Goal: Task Accomplishment & Management: Manage account settings

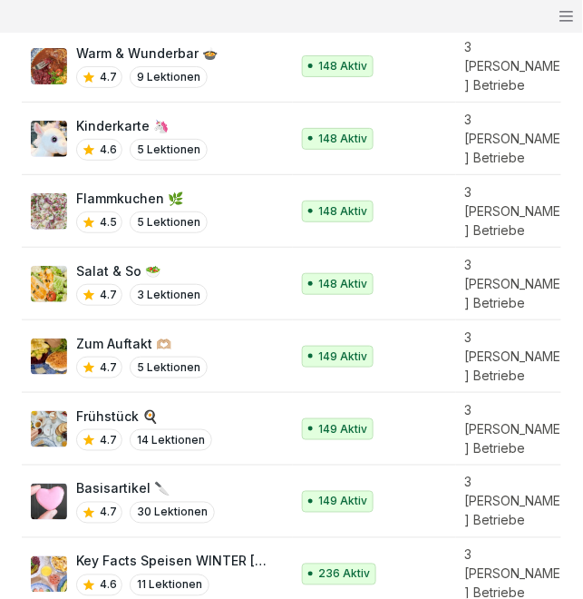
scroll to position [417, 0]
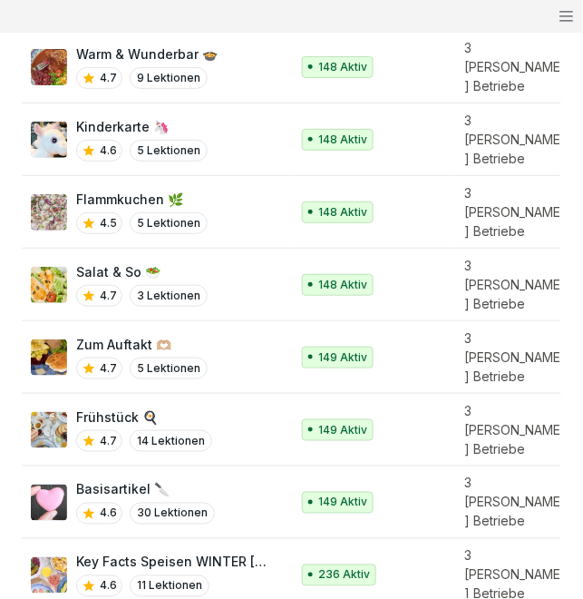
click at [229, 575] on div "4.6 11 Lektionen" at bounding box center [173, 586] width 195 height 22
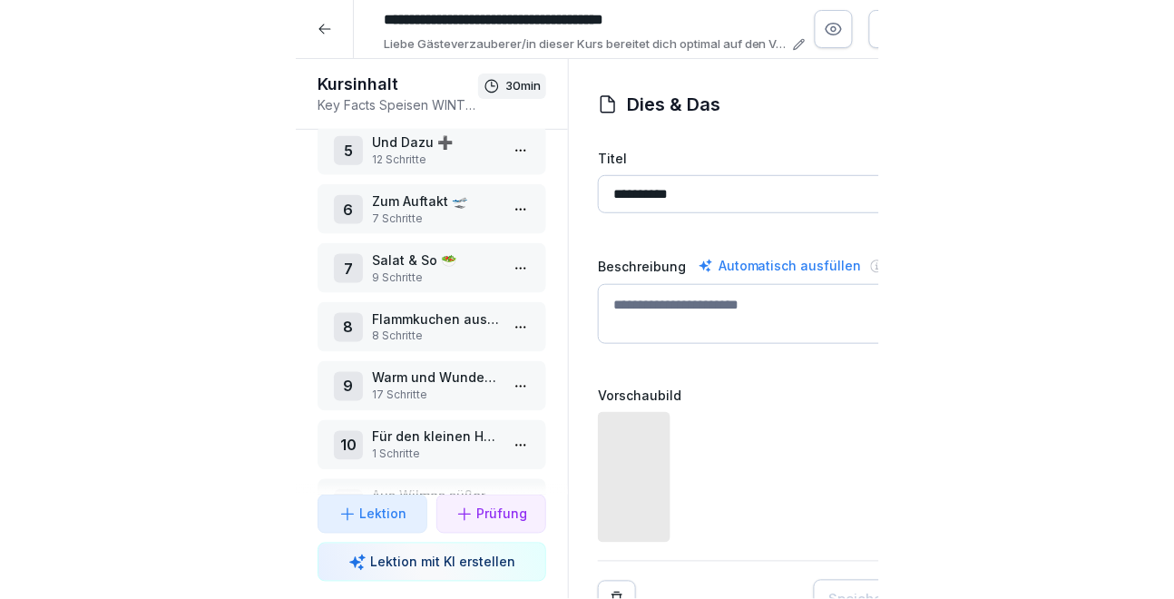
scroll to position [248, 0]
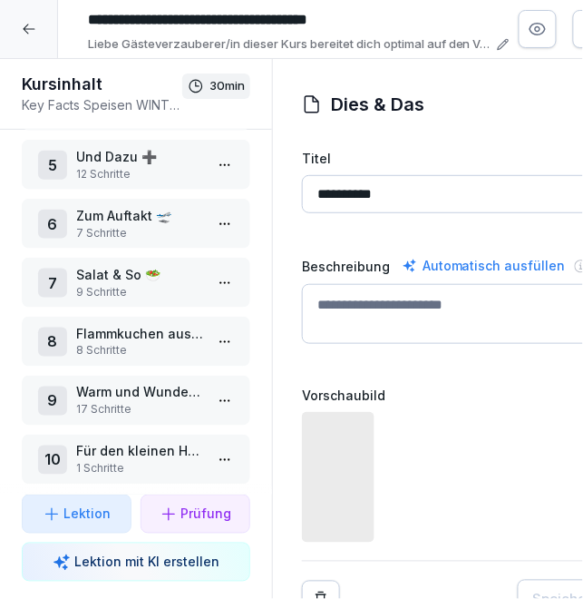
click at [132, 284] on p "9 Schritte" at bounding box center [139, 292] width 127 height 16
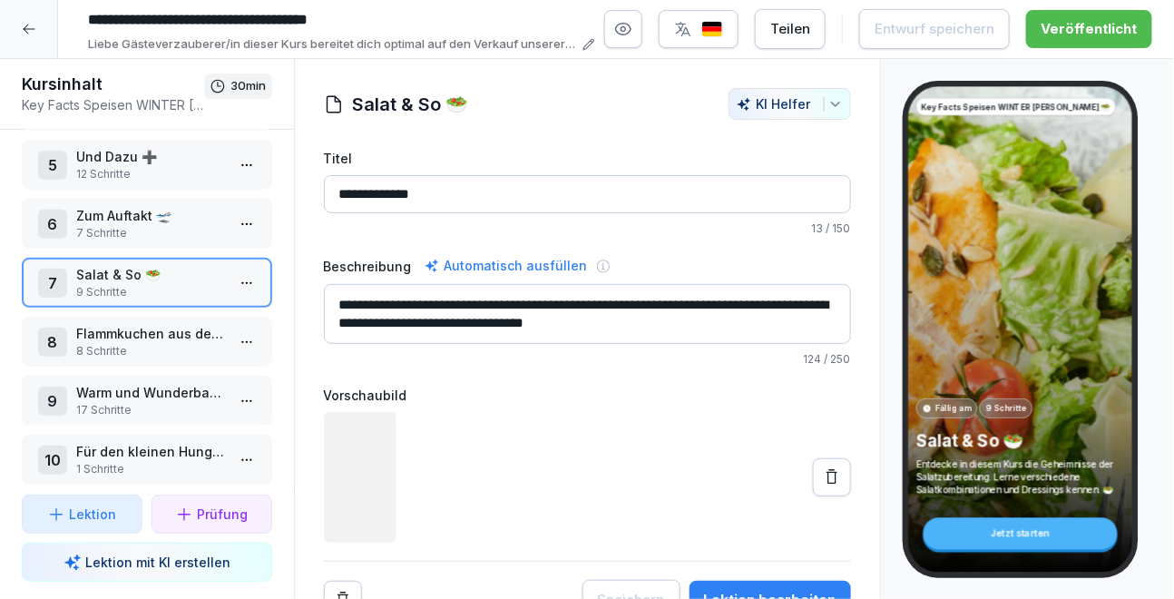
click at [582, 590] on div "Lektion bearbeiten" at bounding box center [770, 600] width 132 height 20
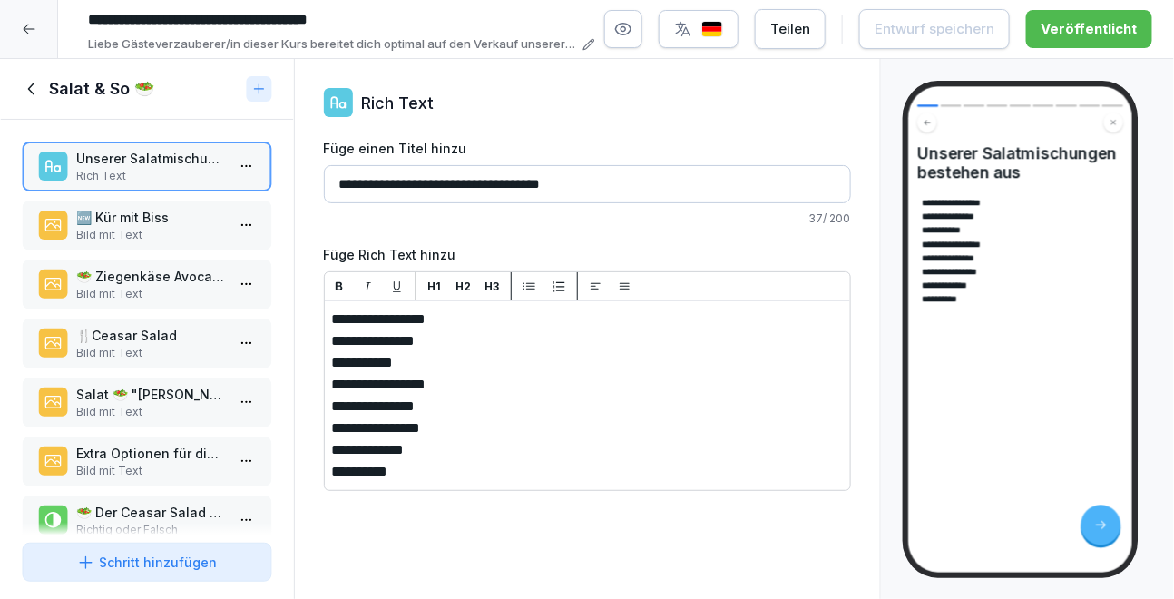
scroll to position [145, 0]
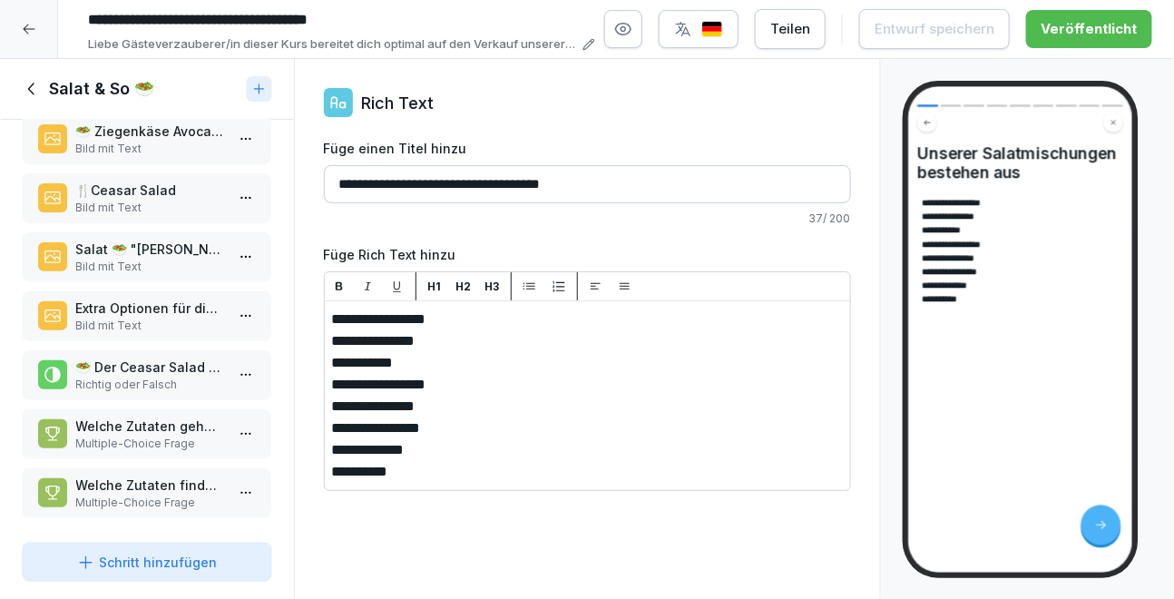
click at [126, 435] on p "Multiple-Choice Frage" at bounding box center [150, 443] width 149 height 16
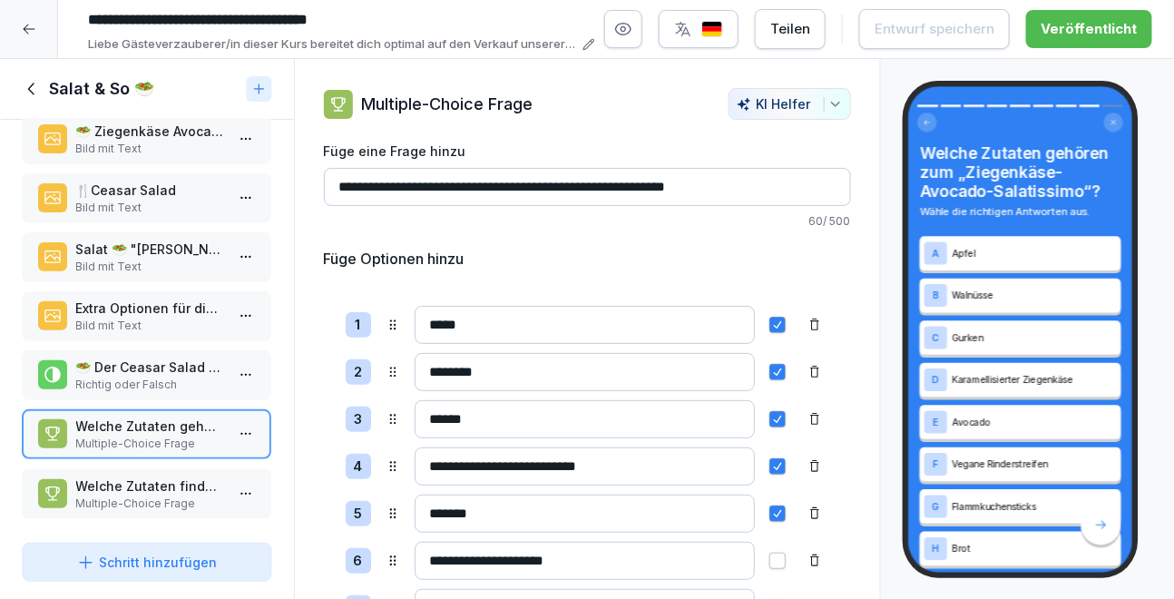
click at [131, 482] on p "Welche Zutaten findet man im "Kür mit Biss"?" at bounding box center [150, 485] width 149 height 19
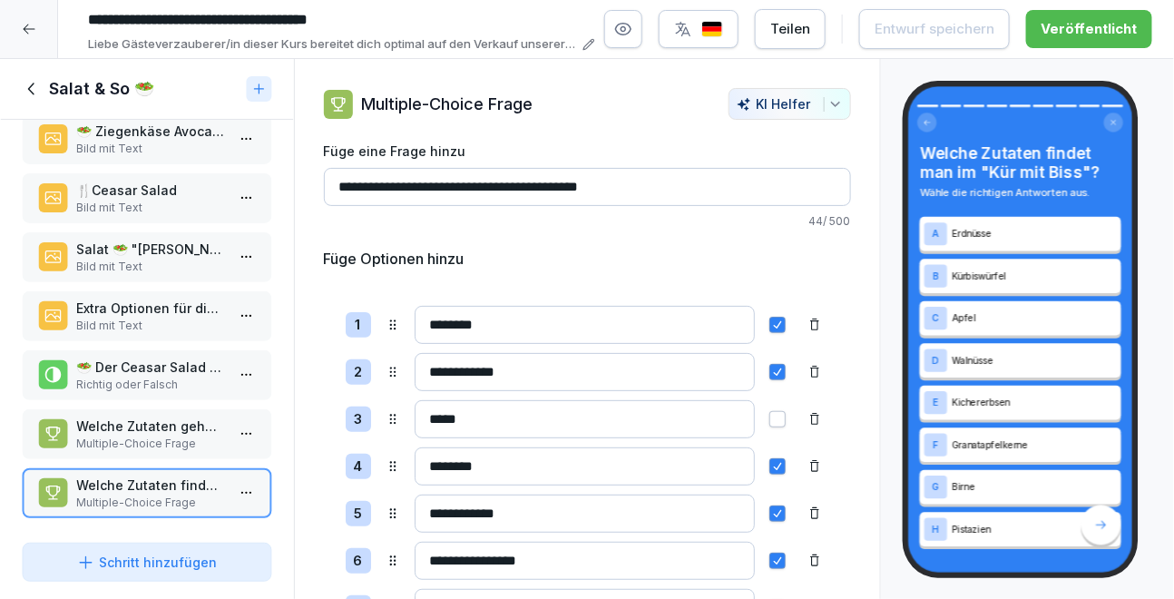
click at [149, 377] on p "Richtig oder Falsch" at bounding box center [150, 384] width 149 height 16
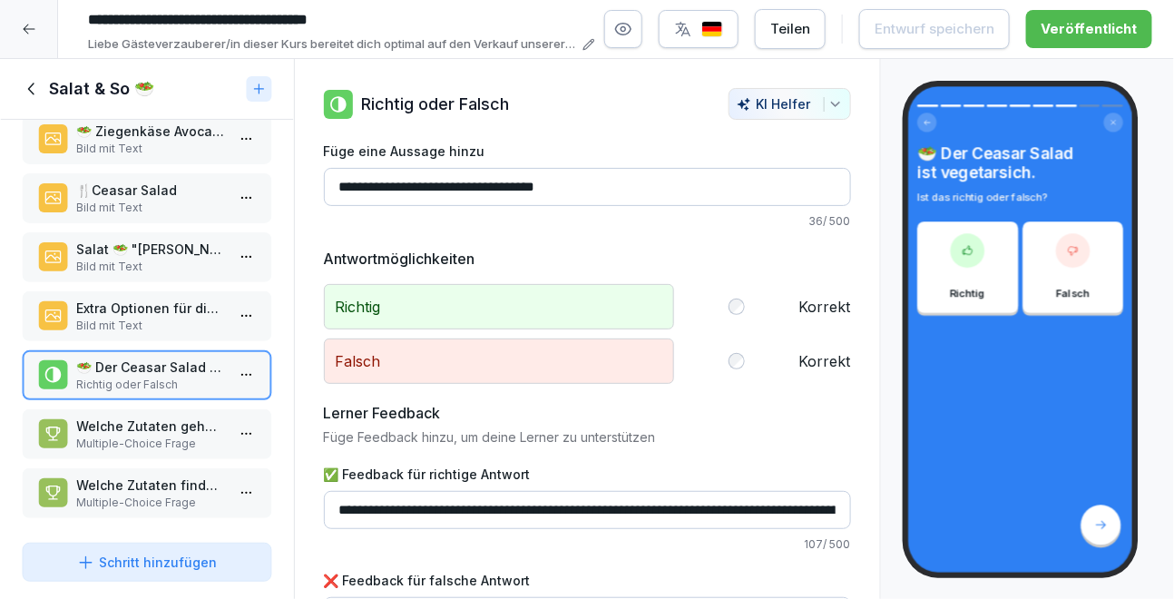
click at [148, 435] on p "Multiple-Choice Frage" at bounding box center [150, 443] width 149 height 16
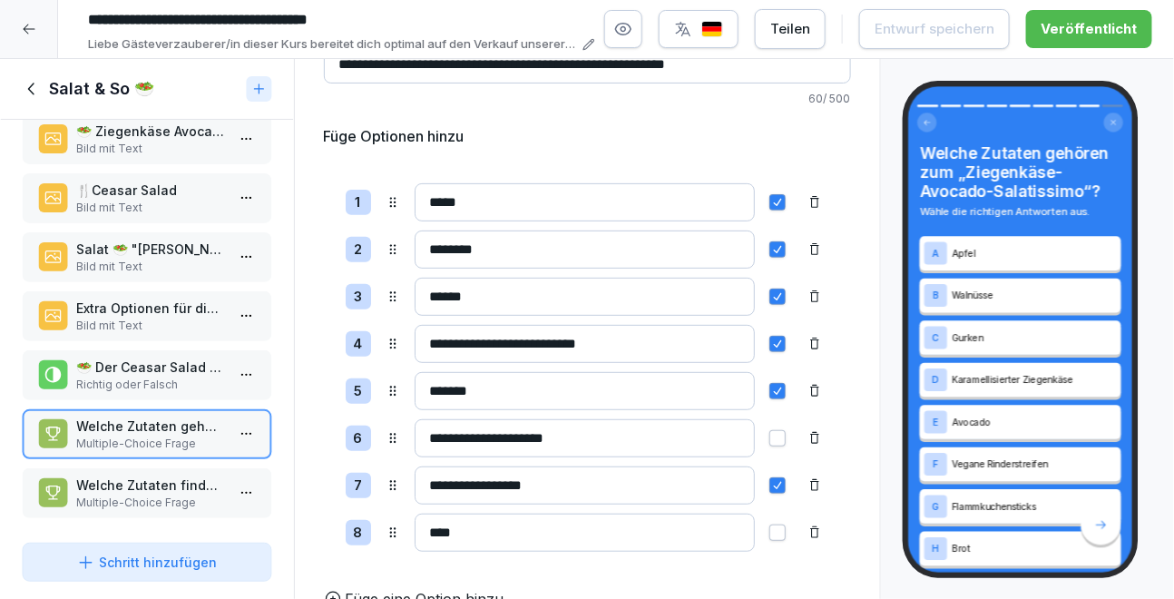
scroll to position [122, 0]
click at [582, 480] on icon at bounding box center [814, 486] width 15 height 15
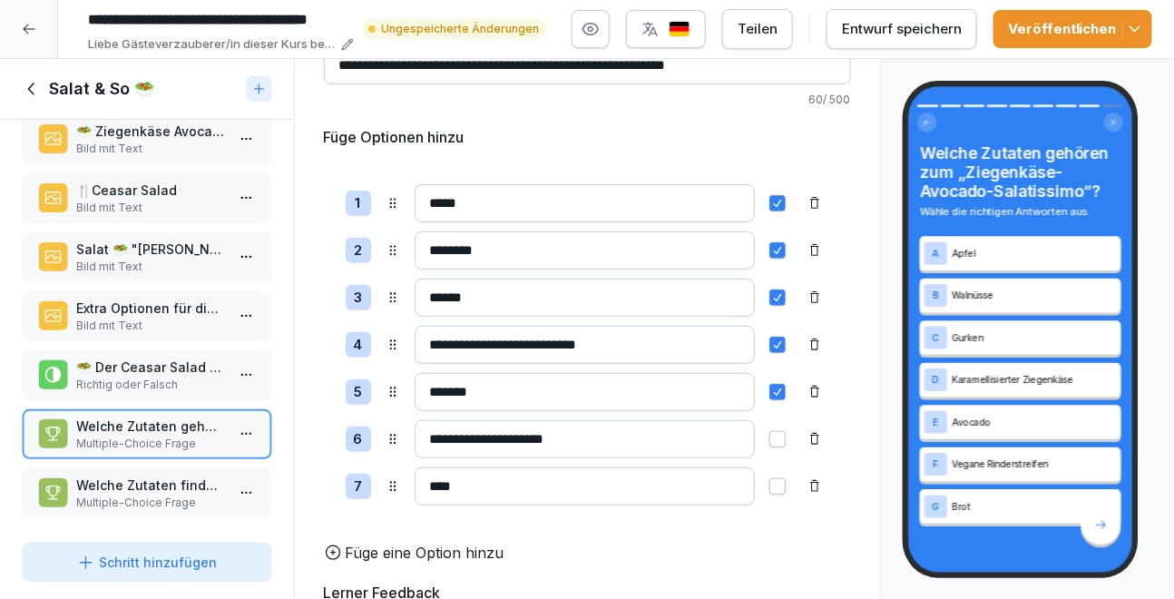
scroll to position [199, 0]
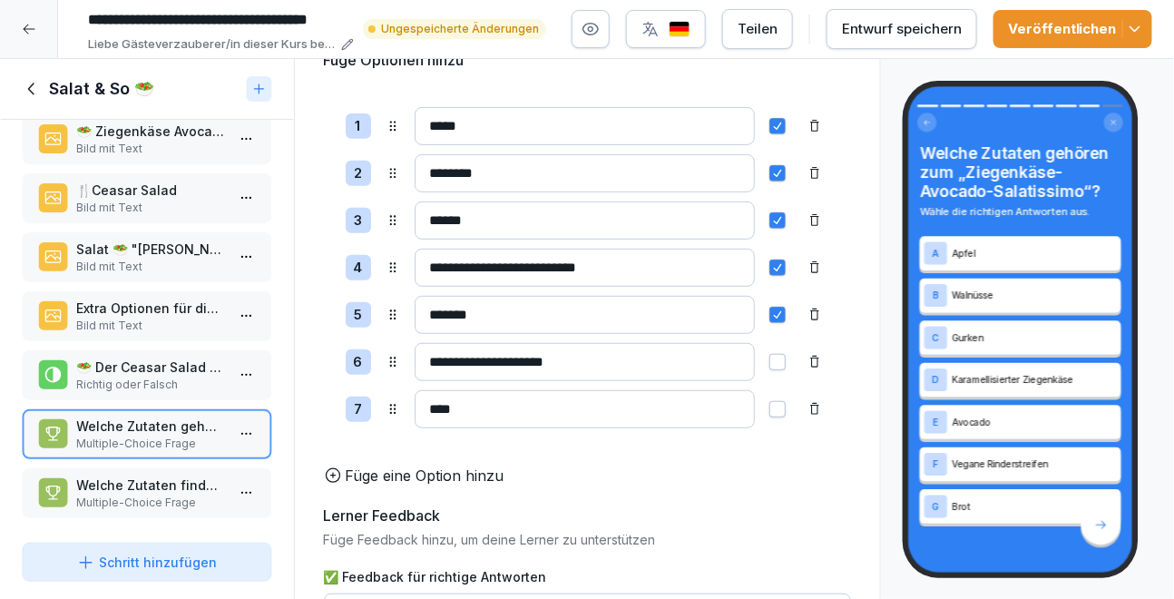
click at [582, 34] on div "Entwurf speichern" at bounding box center [902, 29] width 120 height 20
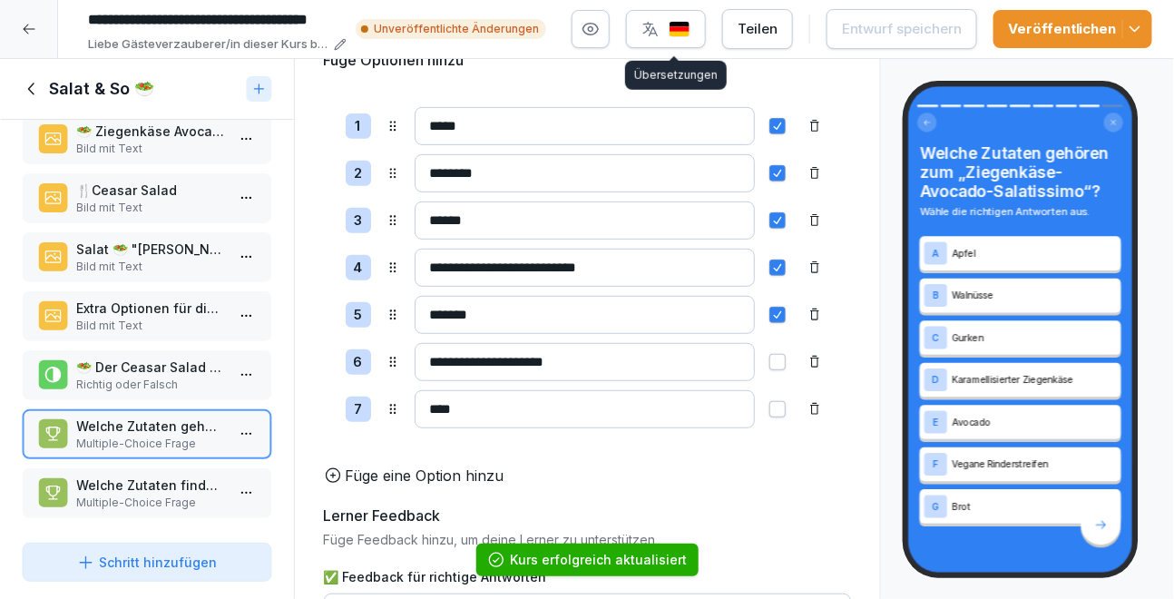
click at [582, 34] on div "button" at bounding box center [665, 29] width 49 height 18
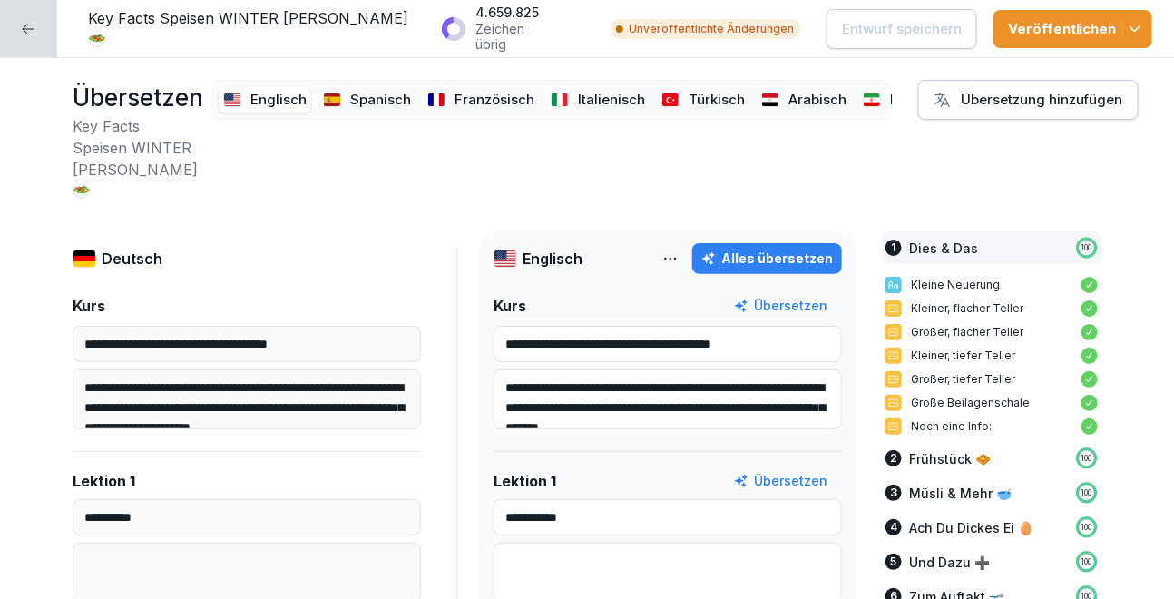
click at [21, 24] on icon at bounding box center [28, 29] width 15 height 15
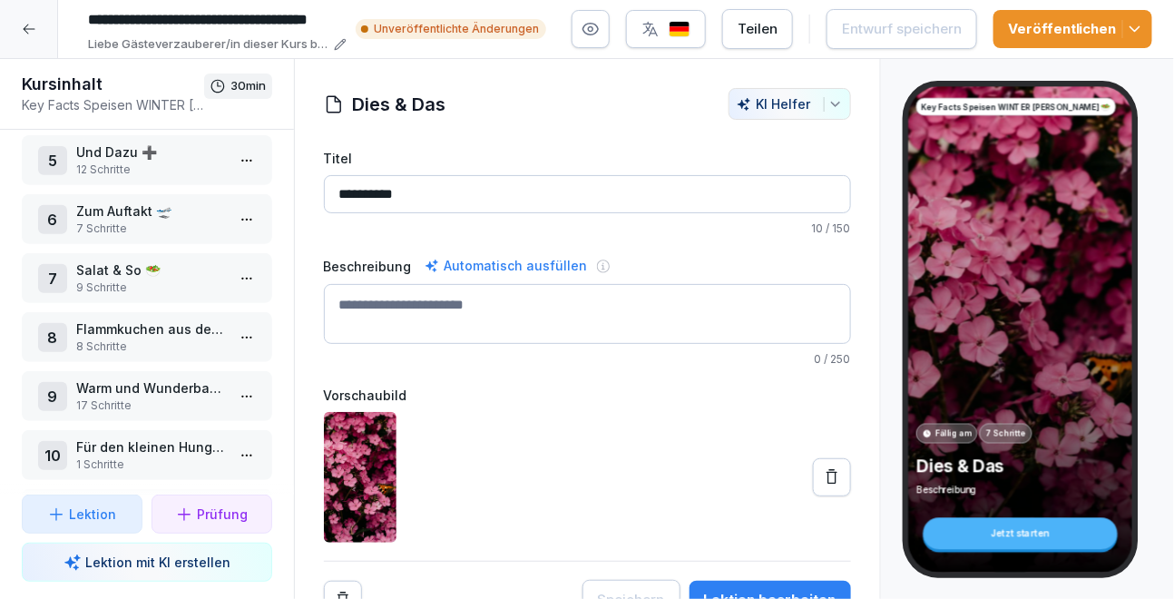
scroll to position [260, 0]
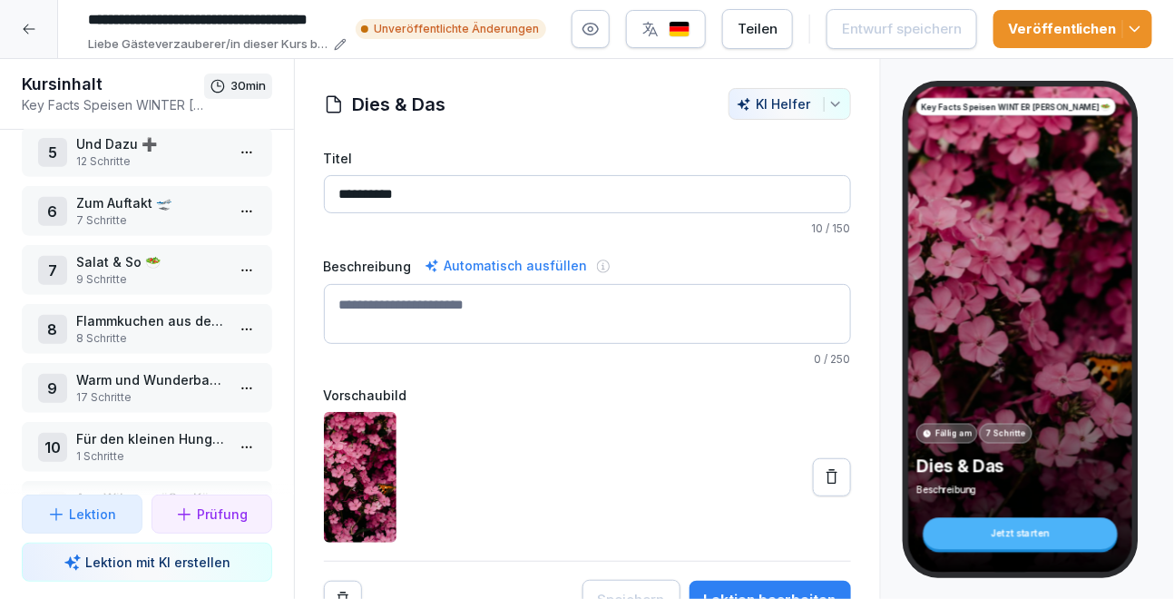
click at [134, 370] on p "Warm und Wunderbar 🍲" at bounding box center [150, 379] width 149 height 19
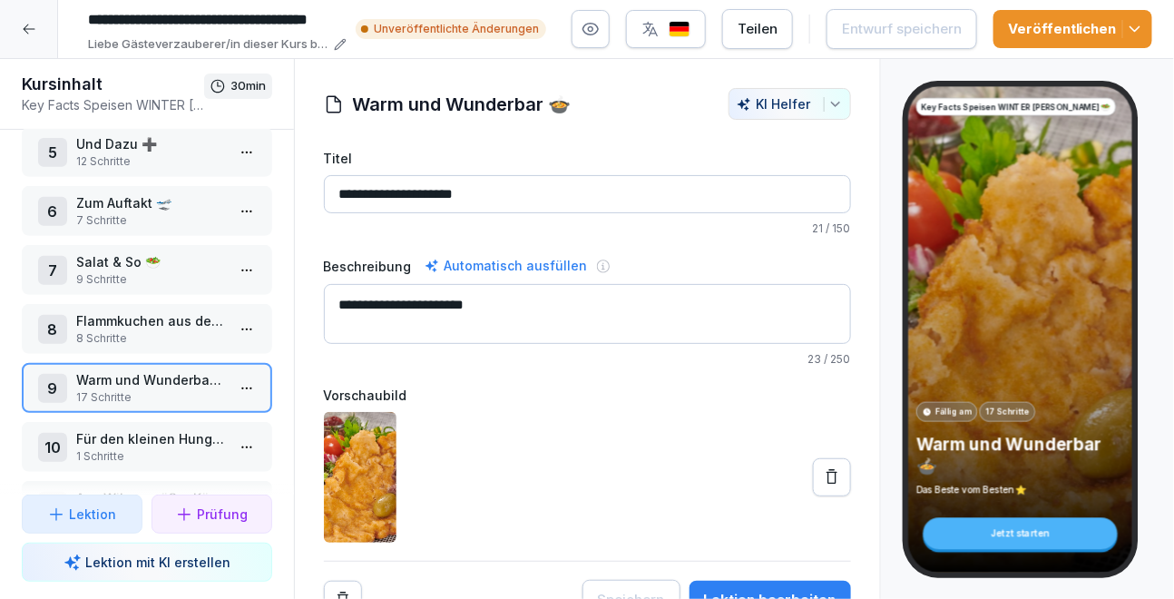
click at [582, 582] on button "Lektion bearbeiten" at bounding box center [769, 600] width 161 height 38
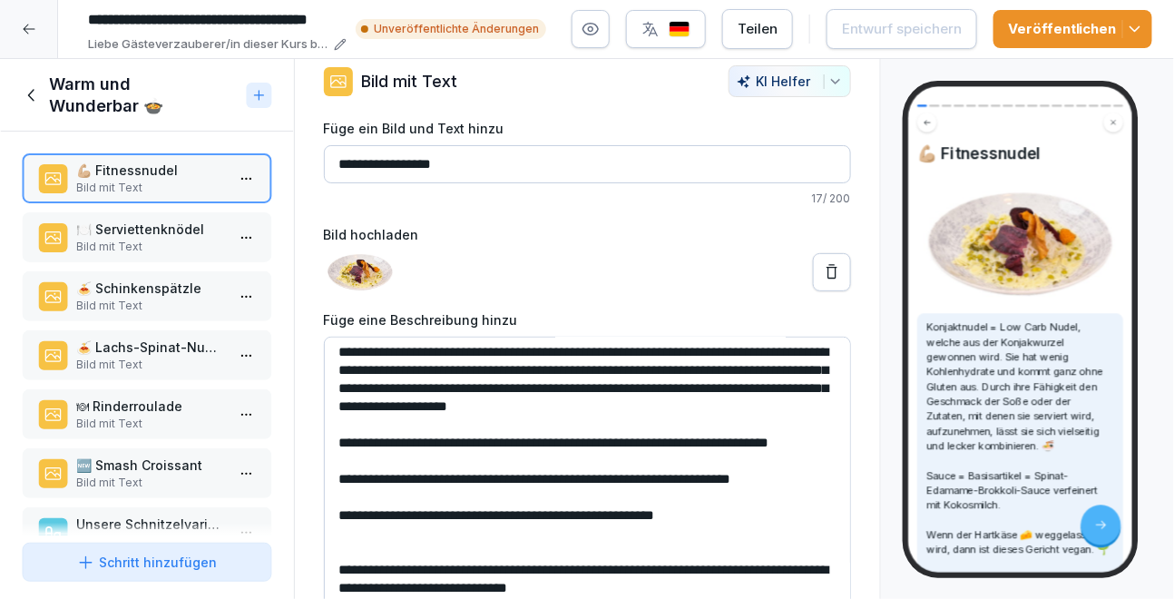
scroll to position [32, 0]
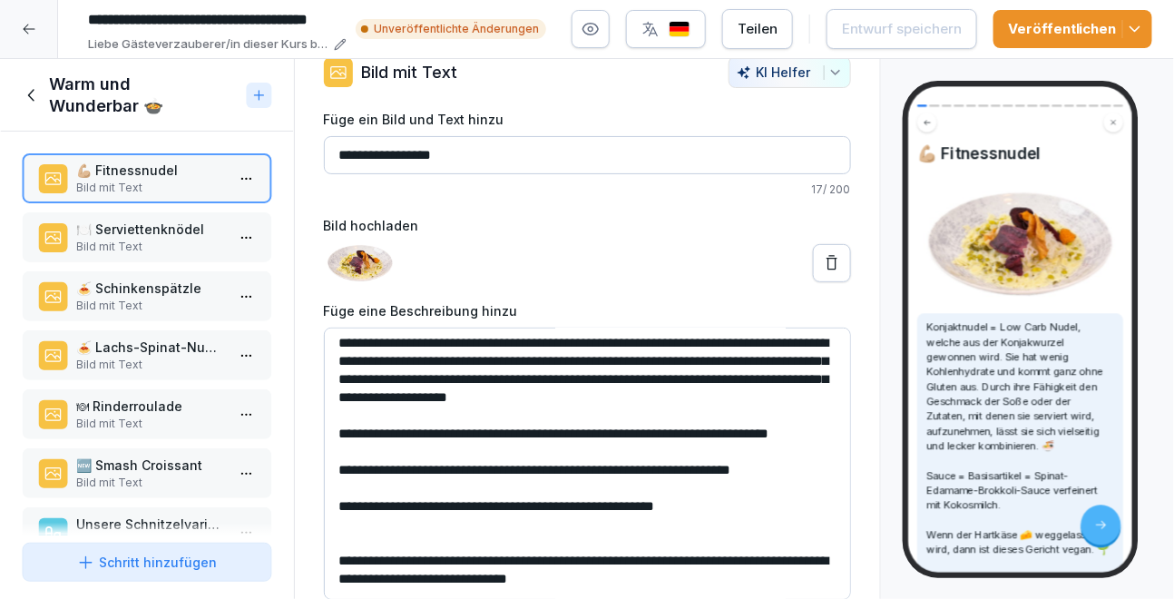
drag, startPoint x: 449, startPoint y: 417, endPoint x: 327, endPoint y: 379, distance: 127.4
click at [327, 379] on textarea "**********" at bounding box center [587, 463] width 527 height 272
click at [435, 428] on textarea "**********" at bounding box center [587, 463] width 527 height 272
drag, startPoint x: 470, startPoint y: 399, endPoint x: 396, endPoint y: 396, distance: 73.5
click at [396, 397] on textarea "**********" at bounding box center [587, 463] width 527 height 272
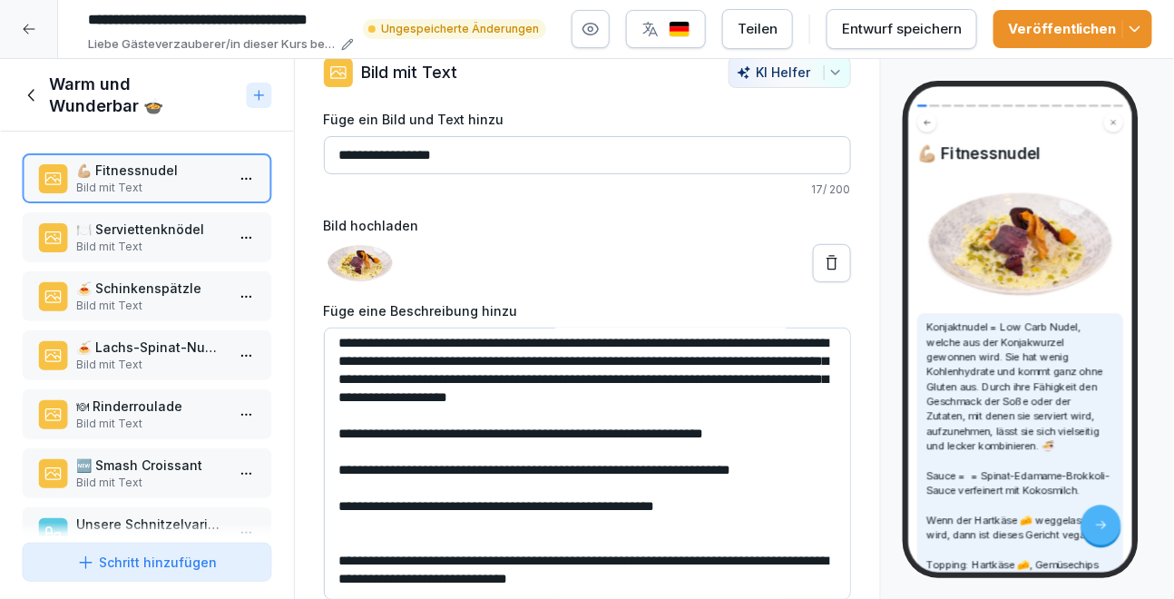
scroll to position [41, 0]
type textarea "**********"
click at [582, 28] on div "Entwurf speichern" at bounding box center [902, 29] width 120 height 20
click at [582, 37] on icon "button" at bounding box center [1135, 29] width 18 height 18
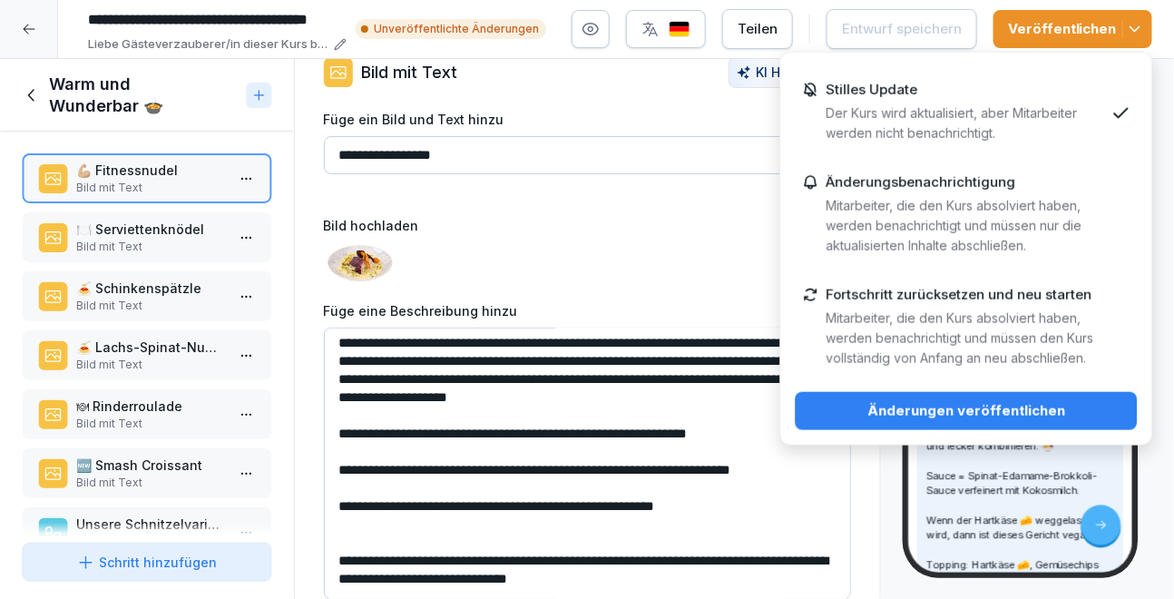
click at [582, 412] on div "Änderungen veröffentlichen" at bounding box center [966, 411] width 313 height 20
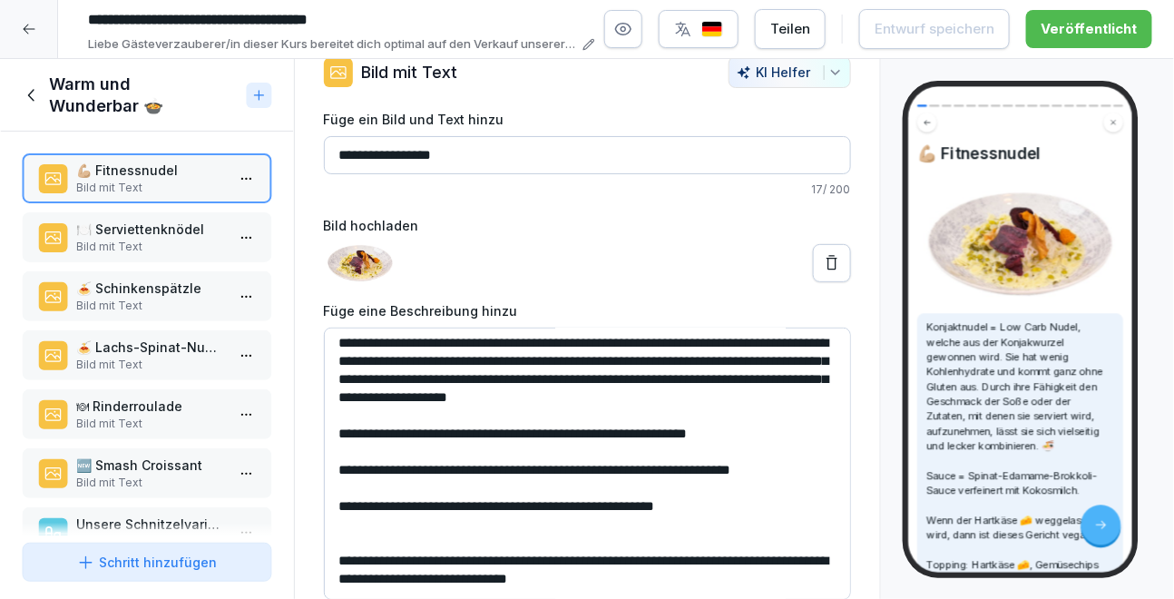
click at [23, 102] on icon at bounding box center [32, 95] width 20 height 20
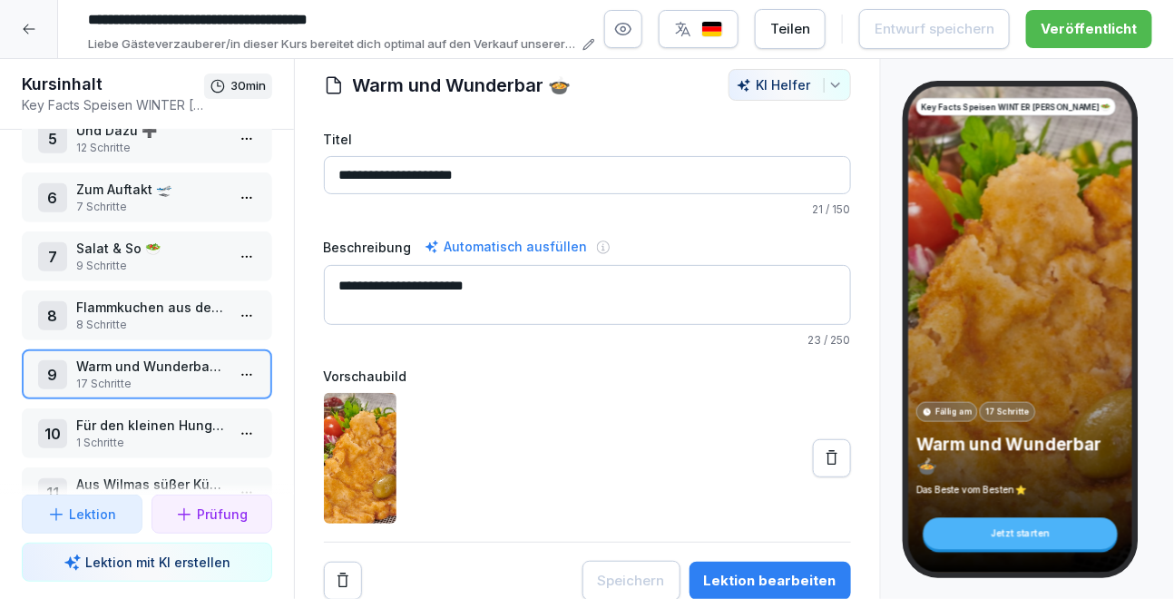
scroll to position [272, 0]
click at [125, 235] on div "7 Salat & So 🥗 9 Schritte" at bounding box center [147, 258] width 250 height 50
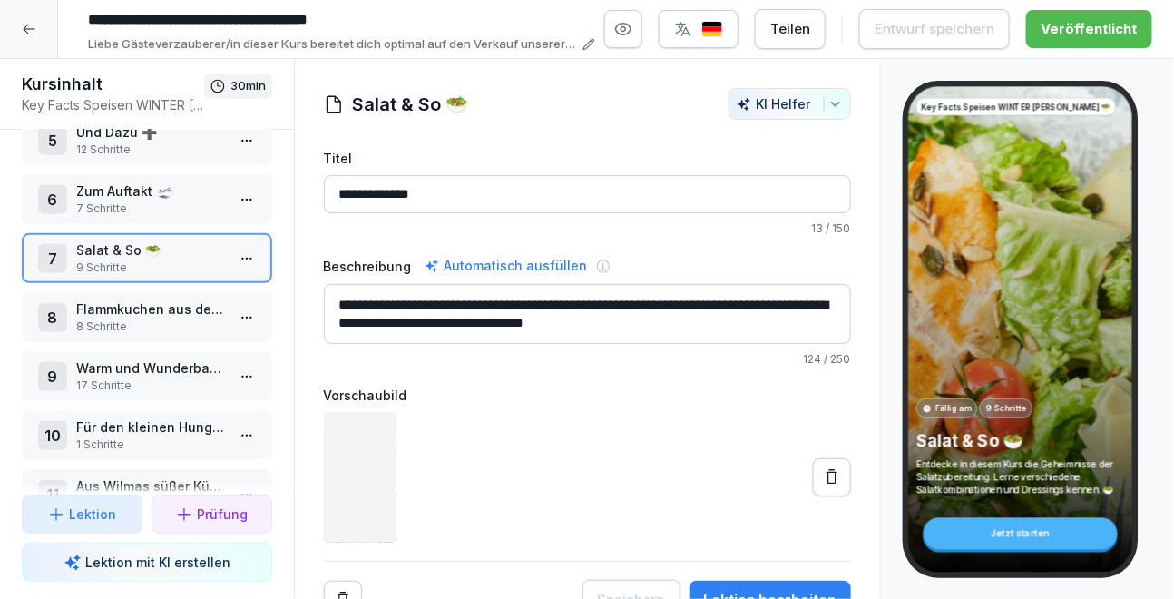
click at [125, 209] on p "7 Schritte" at bounding box center [150, 208] width 149 height 16
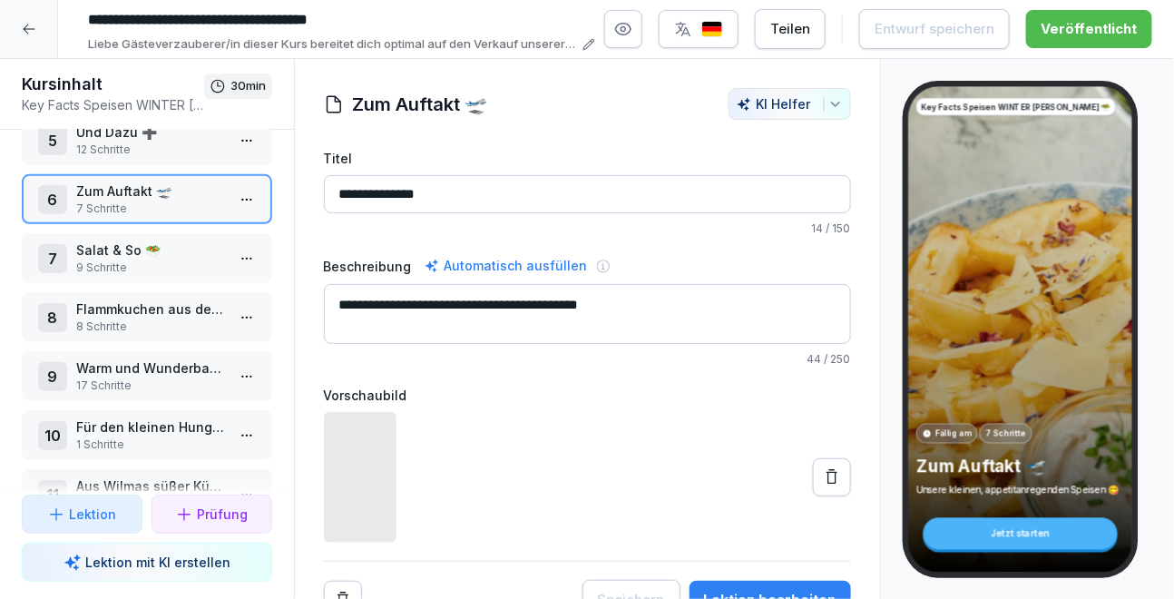
click at [582, 531] on div at bounding box center [587, 477] width 527 height 131
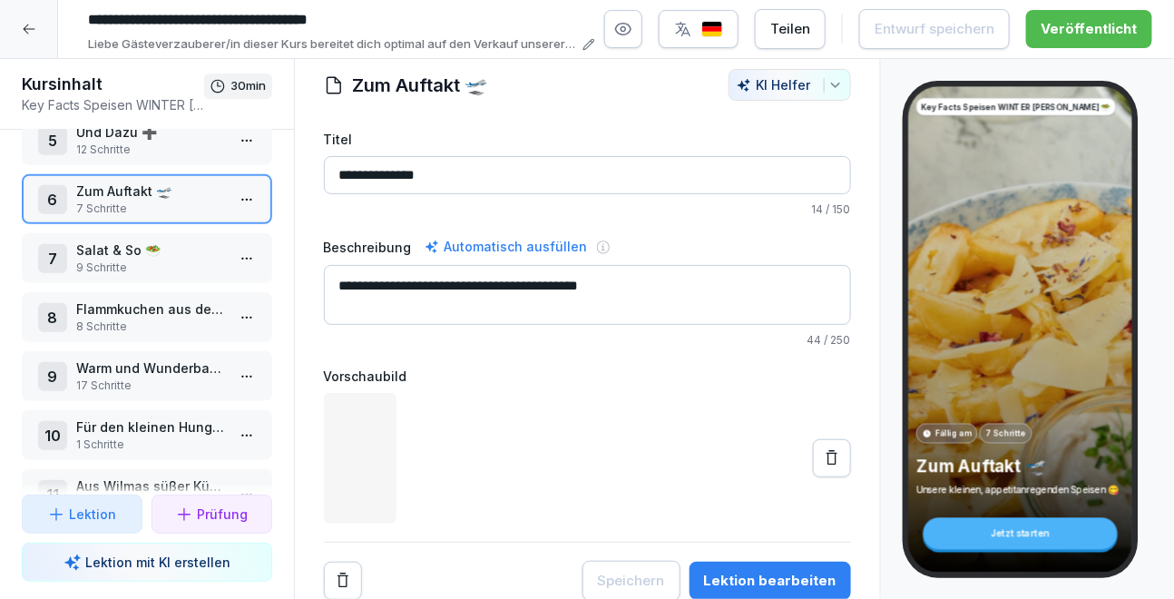
click at [582, 571] on div "Lektion bearbeiten" at bounding box center [770, 581] width 132 height 20
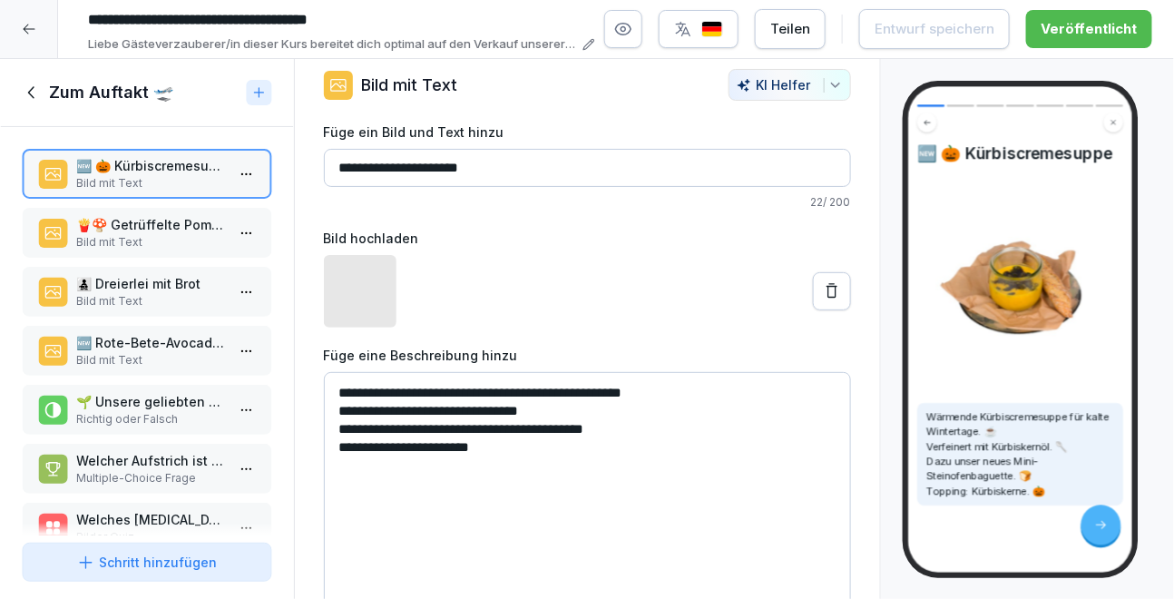
click at [152, 356] on p "Bild mit Text" at bounding box center [150, 360] width 149 height 16
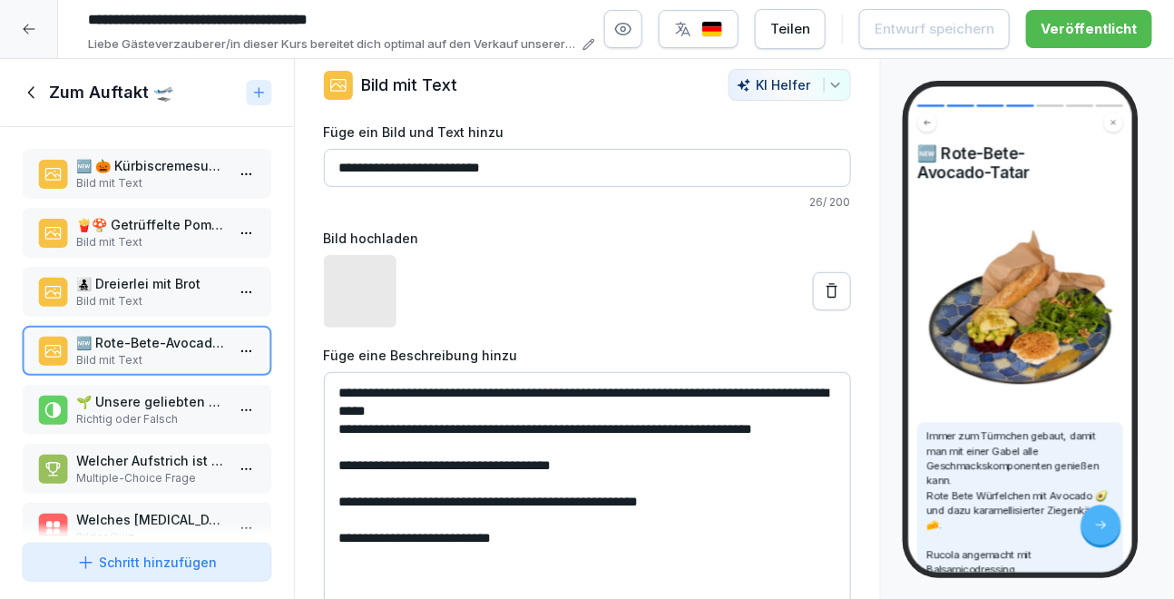
click at [582, 466] on textarea "**********" at bounding box center [587, 508] width 527 height 272
click at [29, 92] on icon at bounding box center [32, 93] width 20 height 20
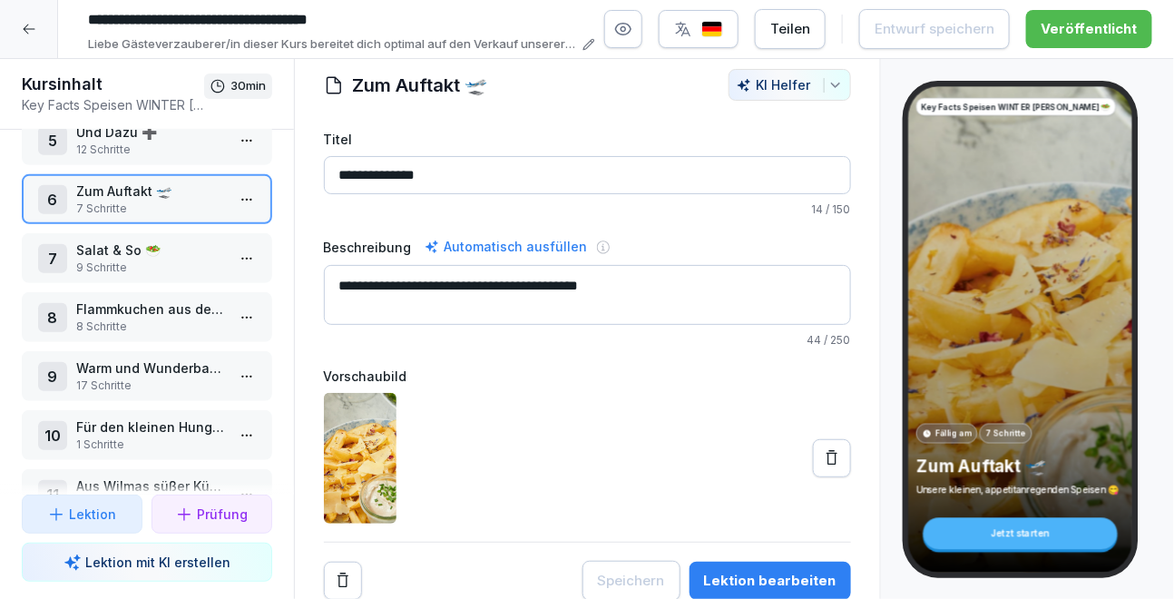
click at [39, 19] on div at bounding box center [29, 29] width 58 height 58
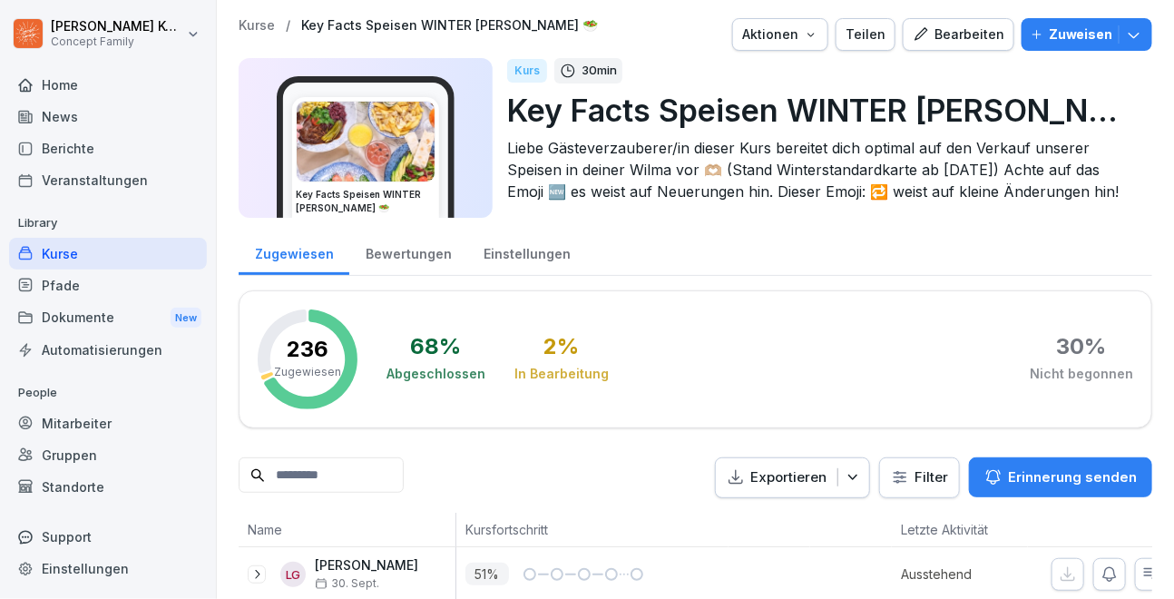
click at [102, 272] on div "Pfade" at bounding box center [108, 285] width 198 height 32
click at [74, 253] on div "Kurse" at bounding box center [108, 254] width 198 height 32
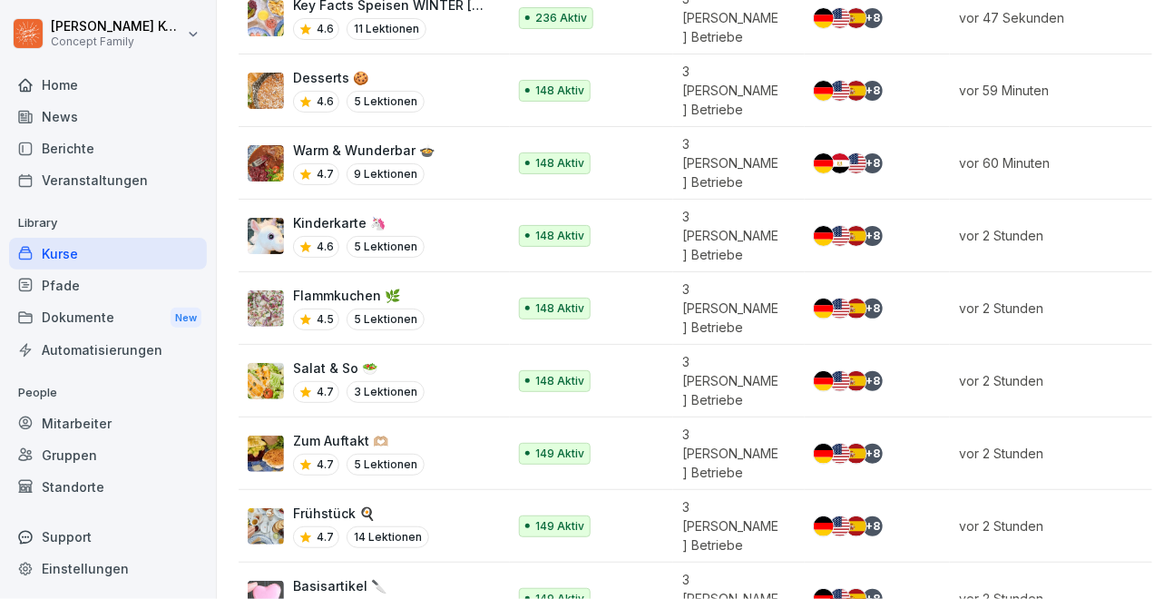
scroll to position [356, 0]
click at [412, 454] on p "5 Lektionen" at bounding box center [386, 465] width 78 height 22
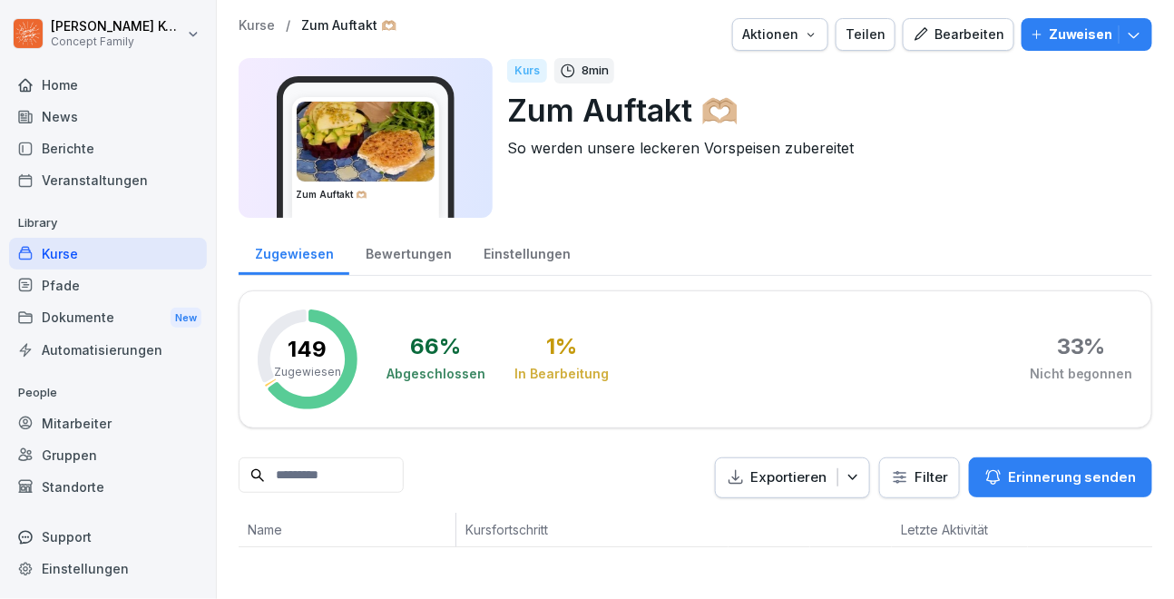
click at [995, 44] on button "Bearbeiten" at bounding box center [959, 34] width 112 height 33
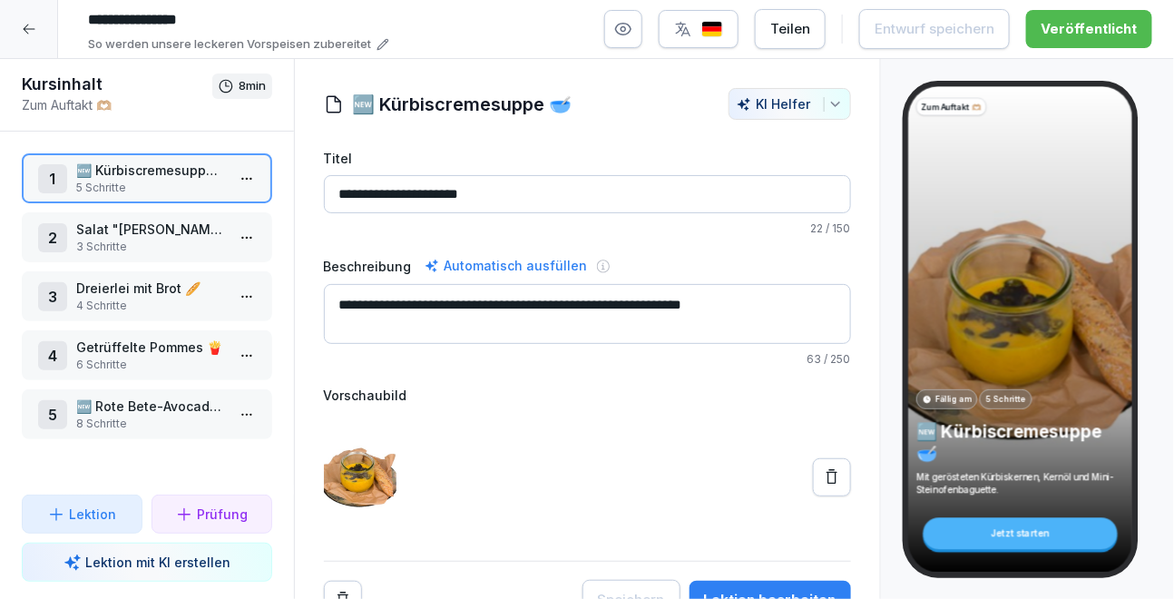
click at [138, 407] on p "🆕 Rote Bete-Avocado-Tatar mit Ziegenkäse" at bounding box center [150, 405] width 149 height 19
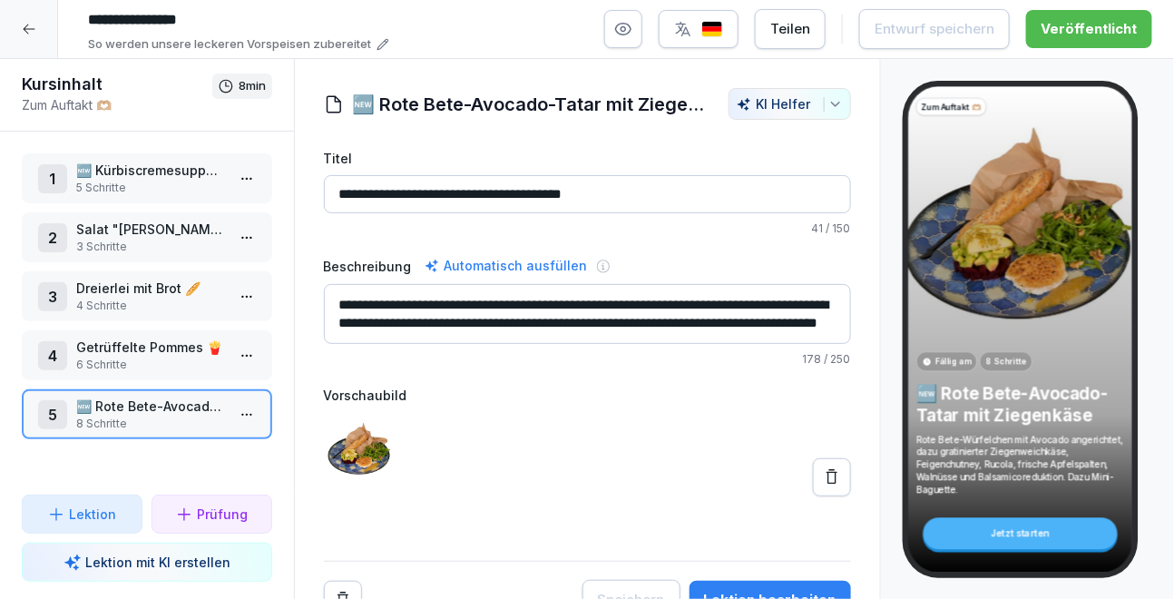
drag, startPoint x: 685, startPoint y: 327, endPoint x: 301, endPoint y: 250, distance: 391.2
click at [300, 250] on div "**********" at bounding box center [587, 354] width 585 height 532
paste textarea "**********"
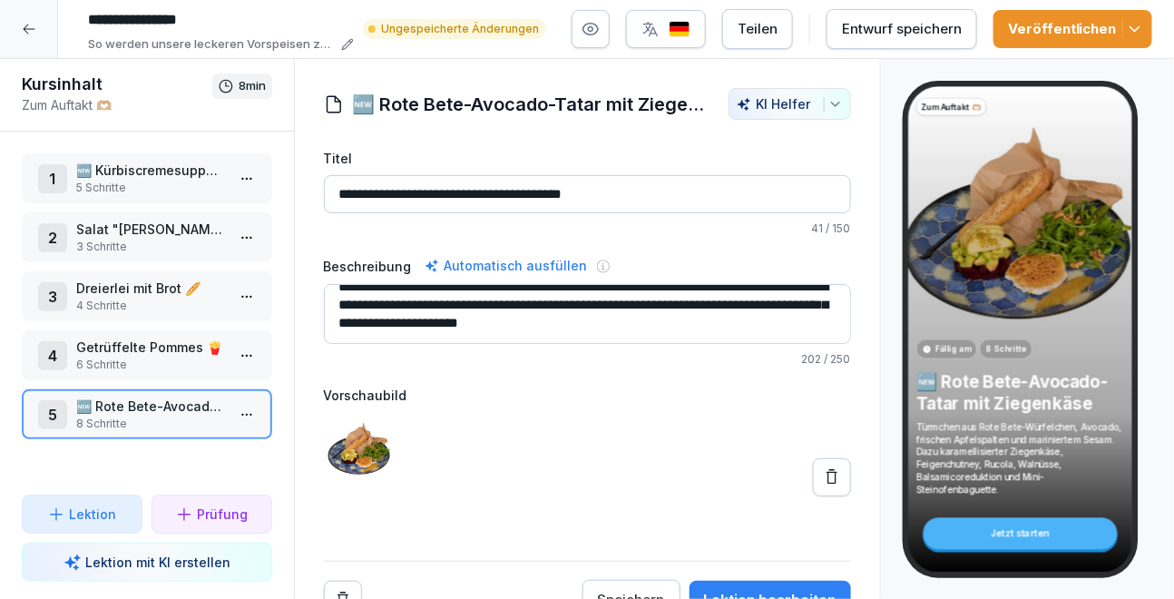
scroll to position [19, 0]
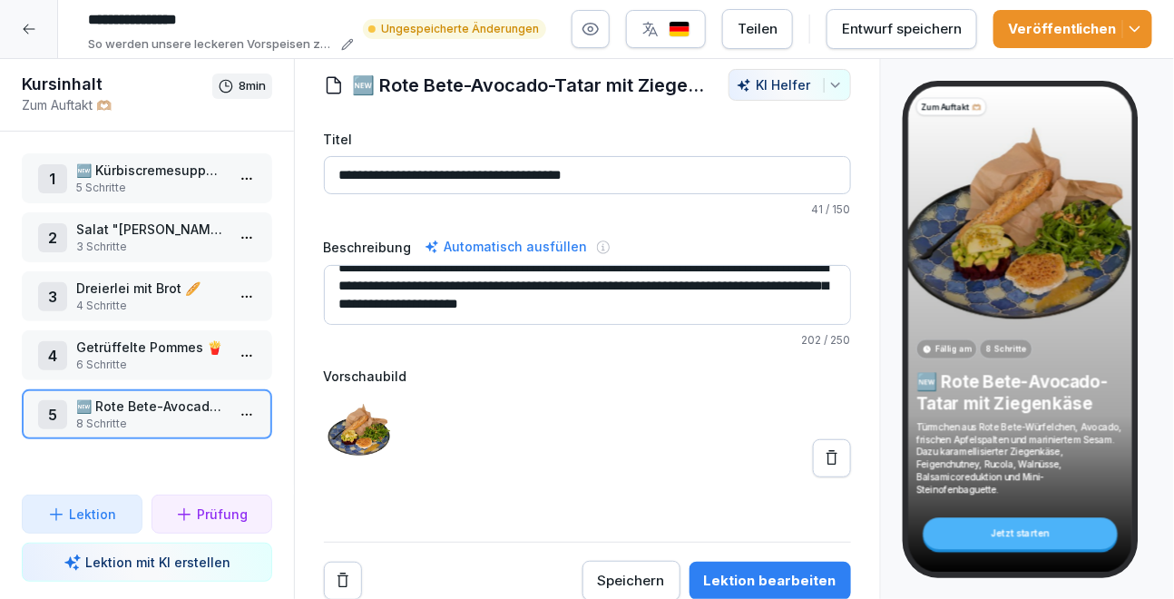
type textarea "**********"
click at [649, 565] on button "Speichern" at bounding box center [631, 581] width 98 height 40
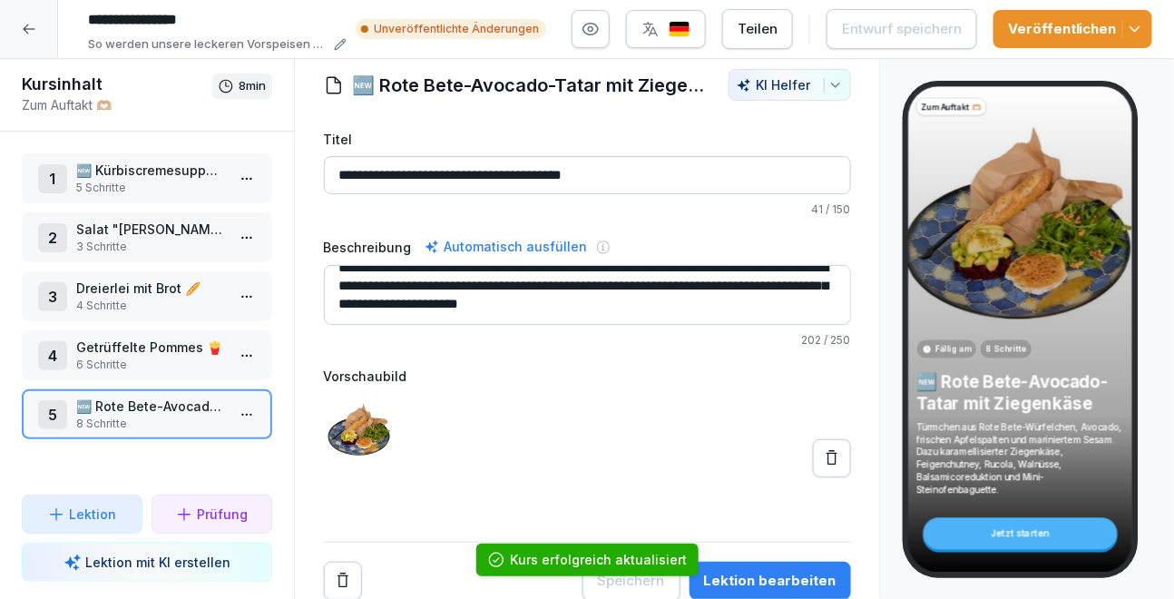
click at [1144, 39] on button "Veröffentlichen" at bounding box center [1072, 29] width 159 height 38
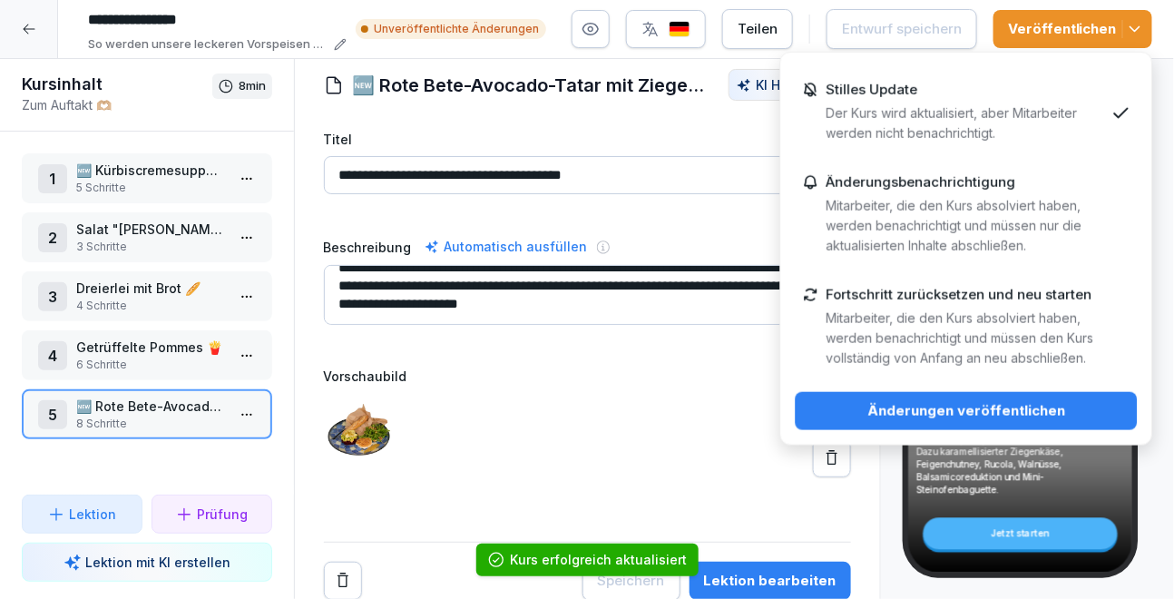
click at [944, 398] on button "Änderungen veröffentlichen" at bounding box center [967, 411] width 342 height 38
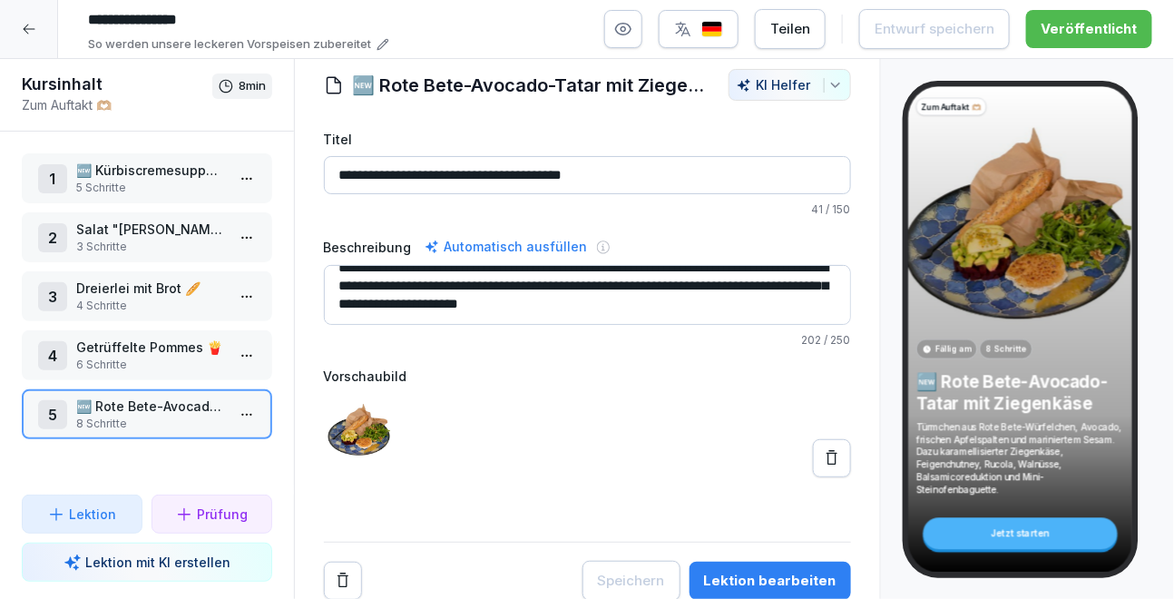
click at [41, 36] on div at bounding box center [29, 29] width 58 height 58
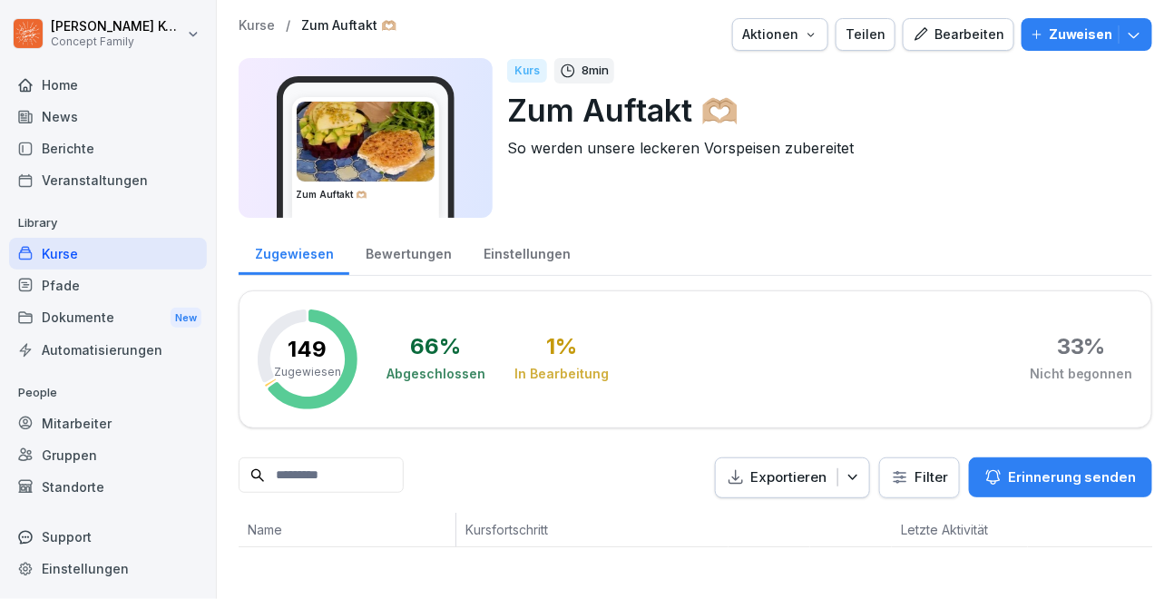
click at [68, 249] on div "Kurse" at bounding box center [108, 254] width 198 height 32
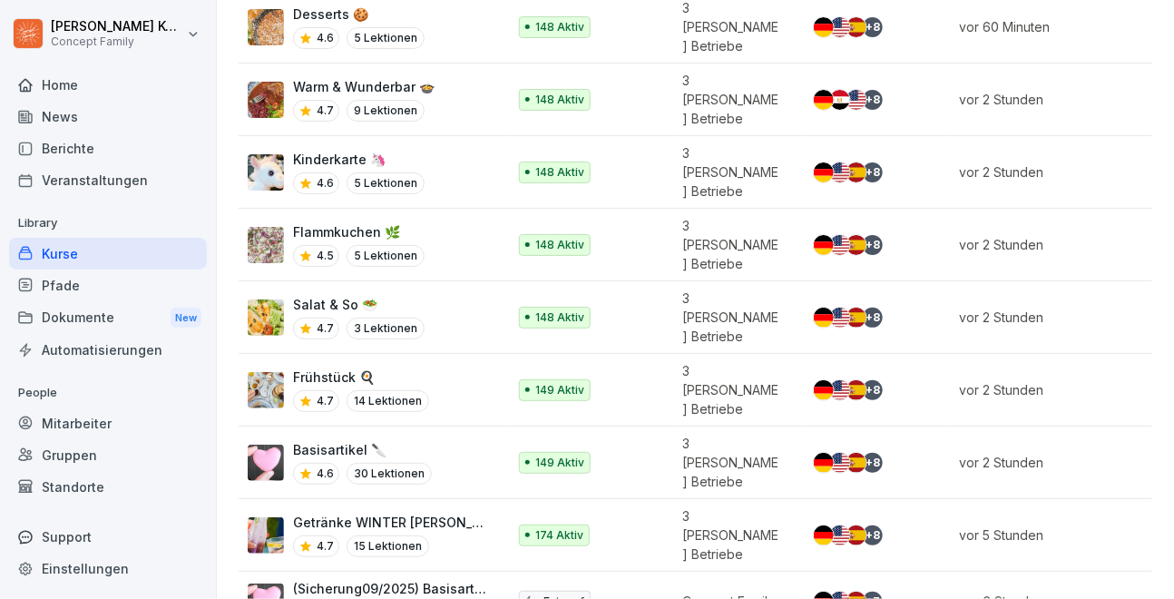
scroll to position [494, 0]
click at [443, 512] on p "Getränke WINTER Wilma Wunder 🥤" at bounding box center [390, 521] width 195 height 19
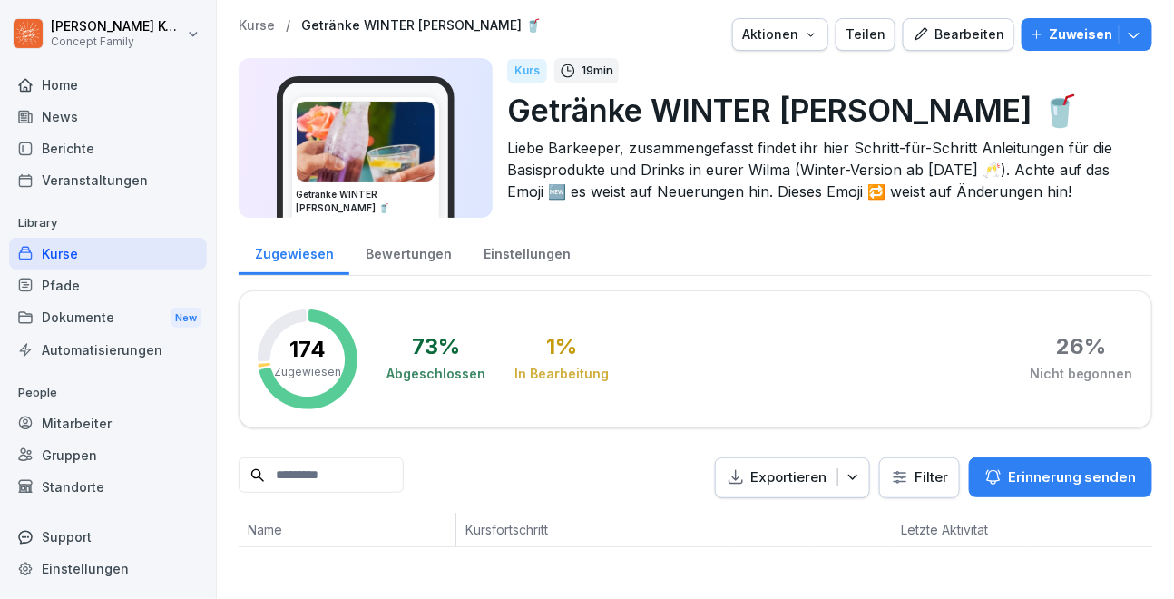
click at [983, 33] on div "Bearbeiten" at bounding box center [959, 34] width 92 height 20
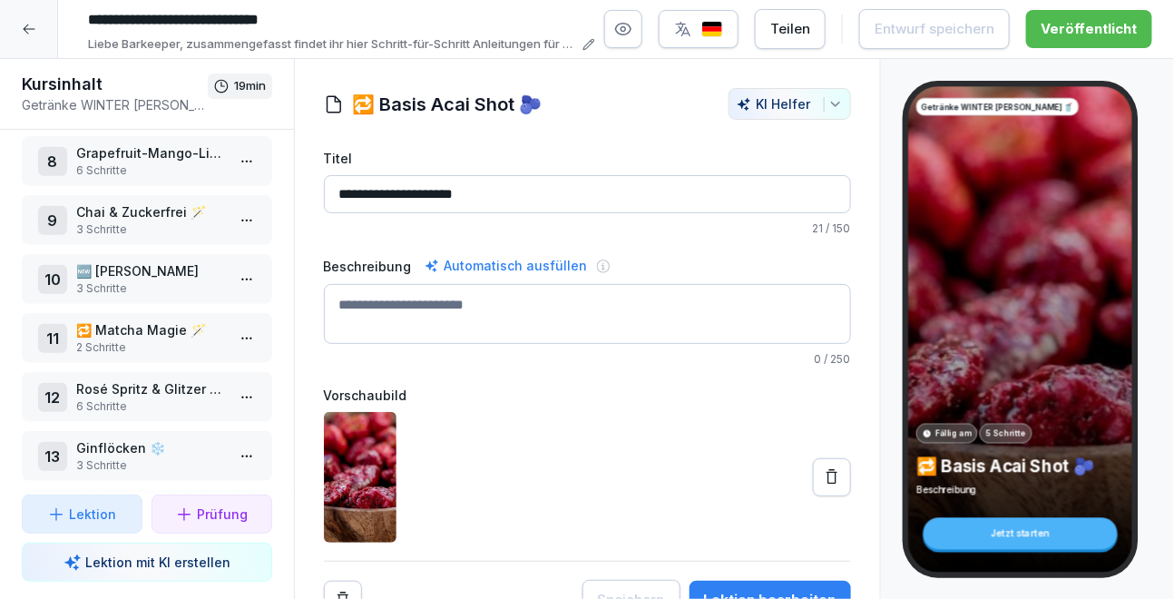
scroll to position [432, 0]
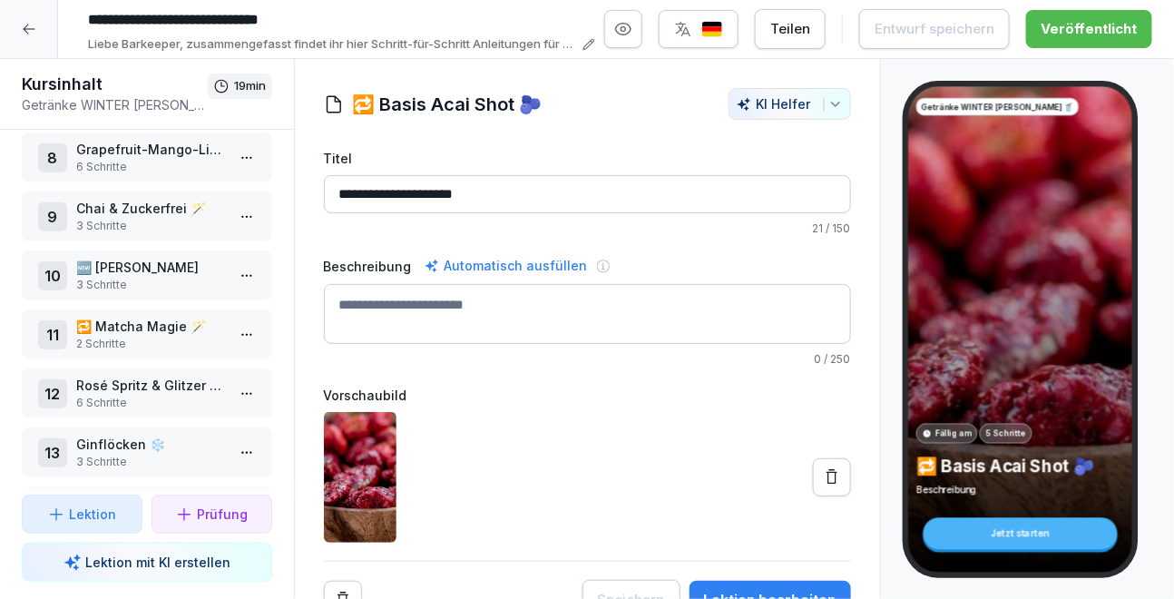
click at [143, 397] on p "6 Schritte" at bounding box center [150, 403] width 149 height 16
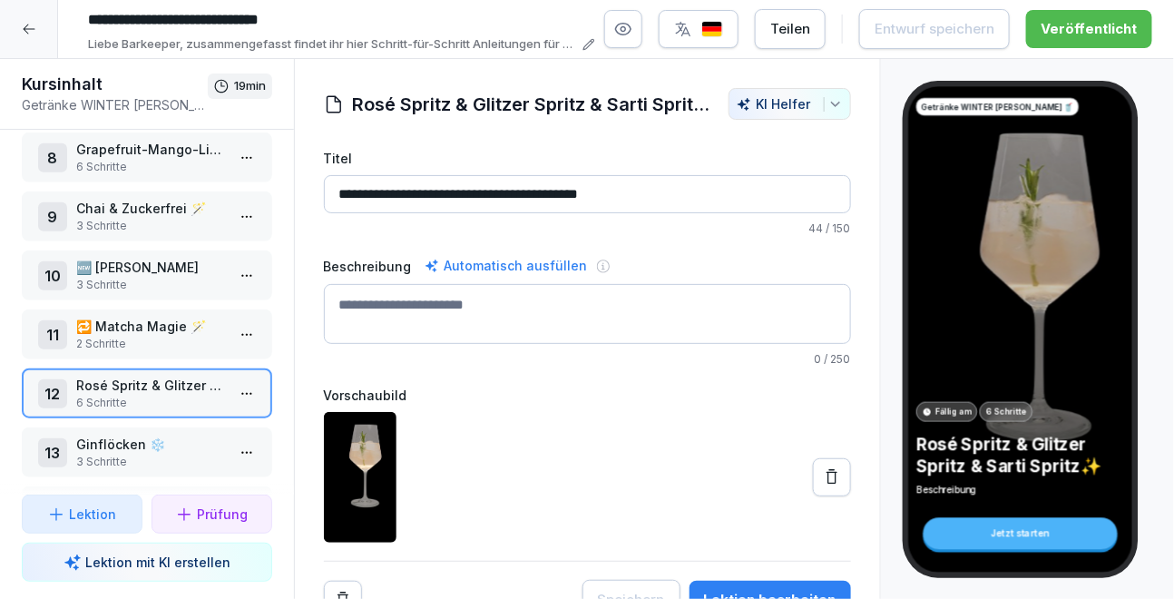
scroll to position [19, 0]
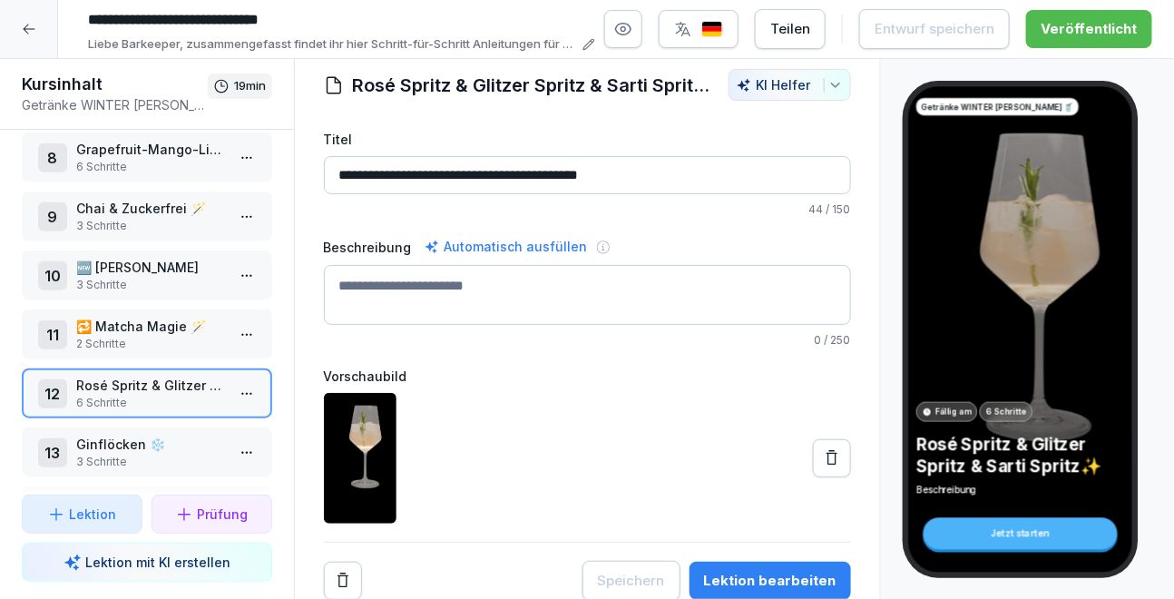
click at [811, 574] on div "Lektion bearbeiten" at bounding box center [770, 581] width 132 height 20
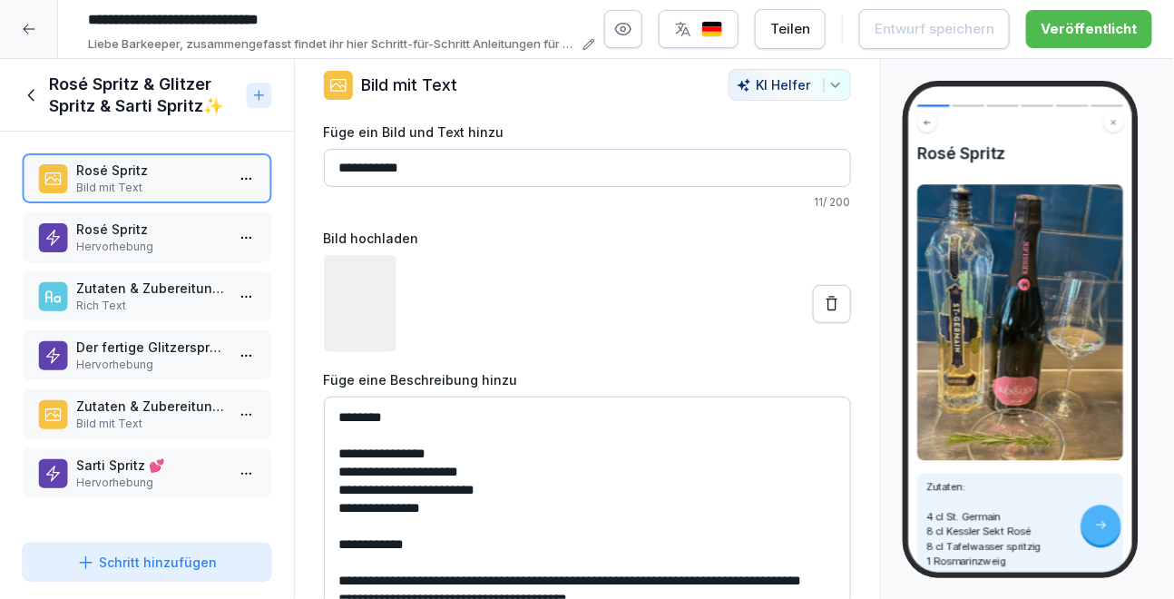
click at [135, 464] on p "Sarti Spritz 💕" at bounding box center [150, 464] width 149 height 19
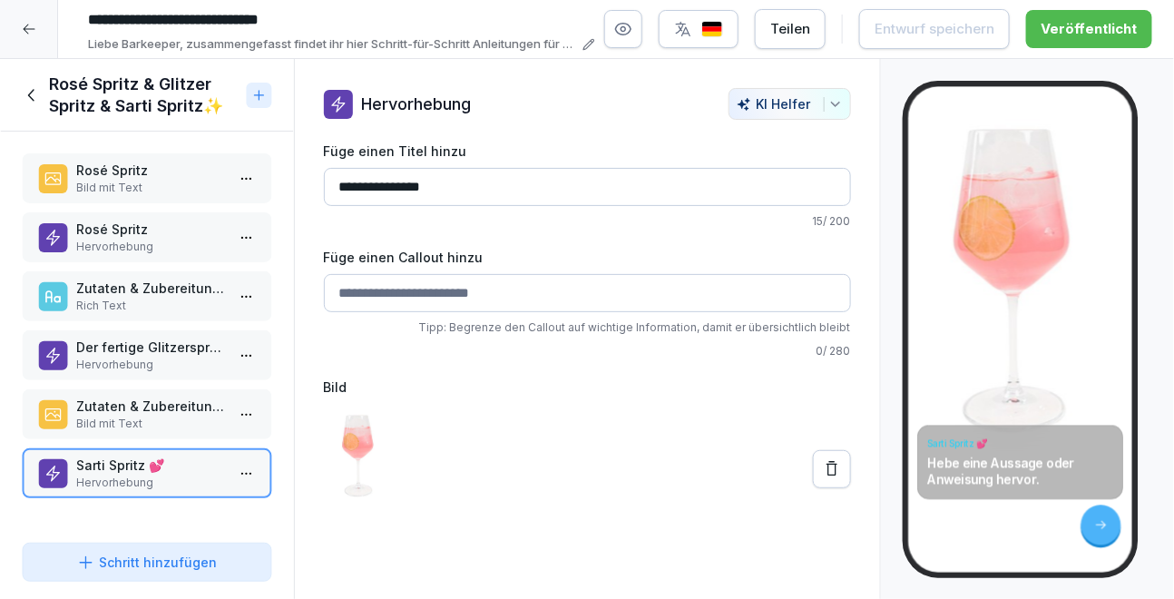
click at [136, 430] on div "Zutaten & Zubereitung 🆕 Sarti Spritz Bild mit Text" at bounding box center [147, 414] width 250 height 50
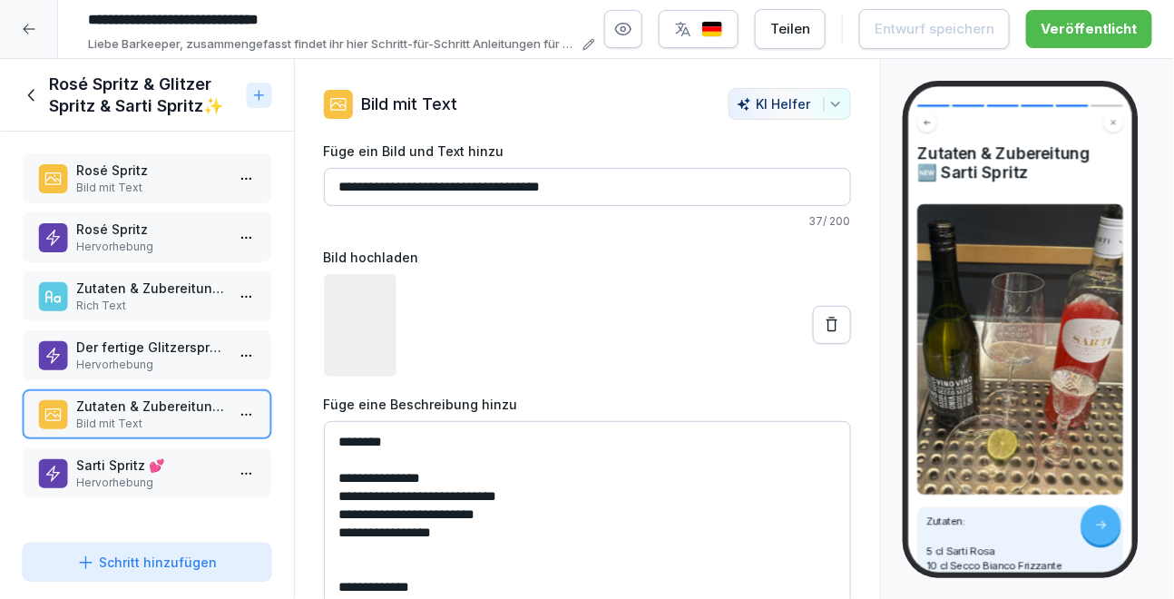
click at [506, 193] on input "**********" at bounding box center [587, 187] width 527 height 38
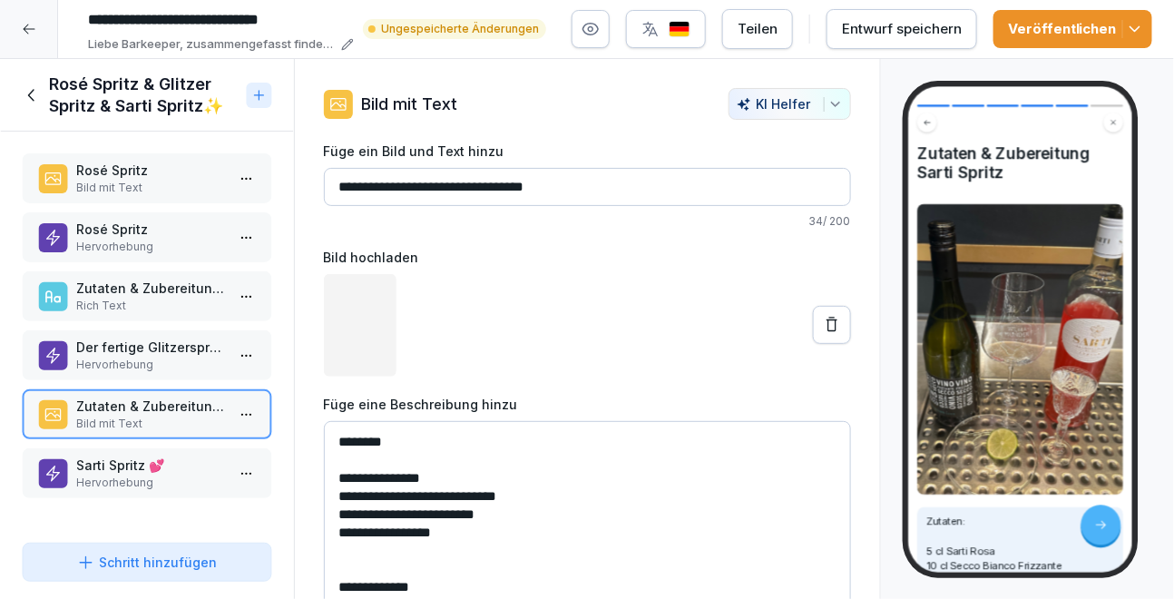
type input "**********"
click at [925, 22] on div "Entwurf speichern" at bounding box center [902, 29] width 120 height 20
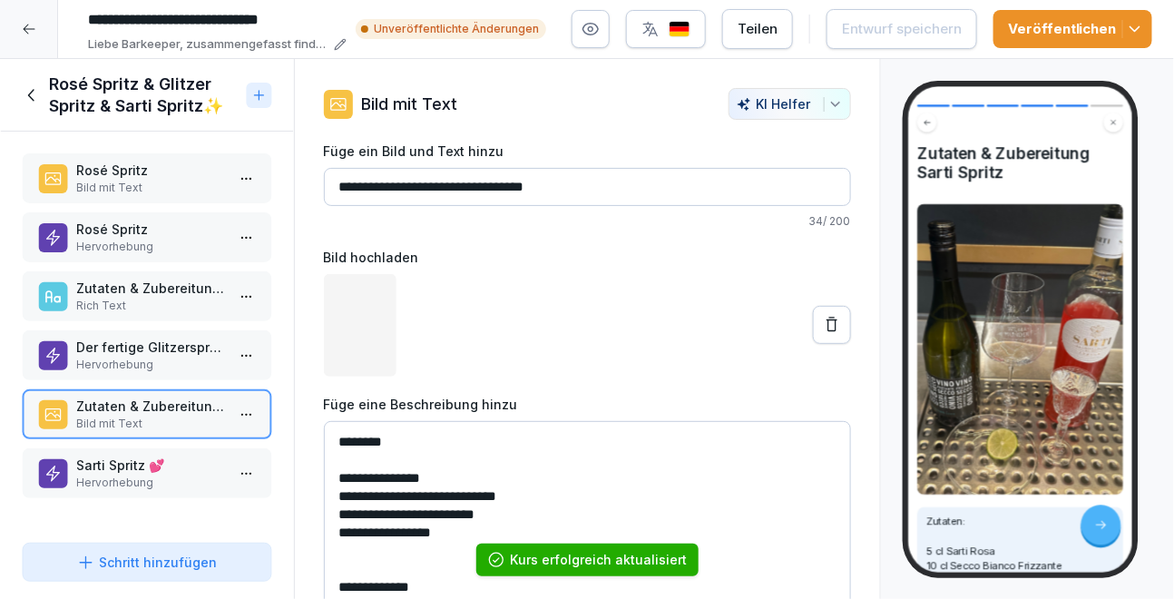
click at [1149, 29] on button "Veröffentlichen" at bounding box center [1072, 29] width 159 height 38
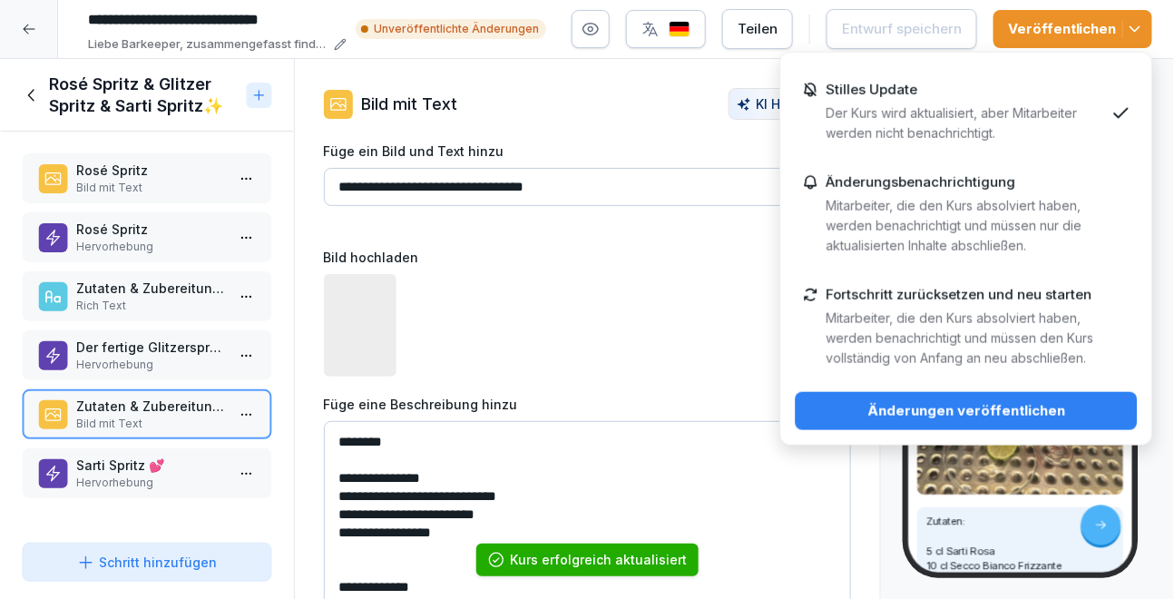
click at [944, 410] on div "Änderungen veröffentlichen" at bounding box center [966, 411] width 313 height 20
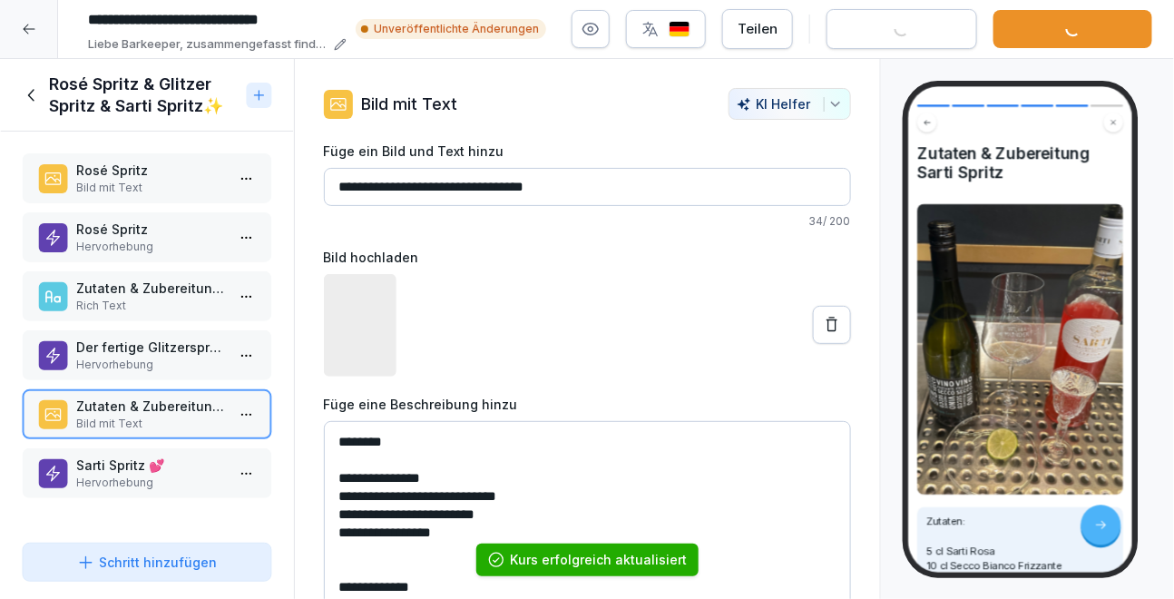
scroll to position [93, 0]
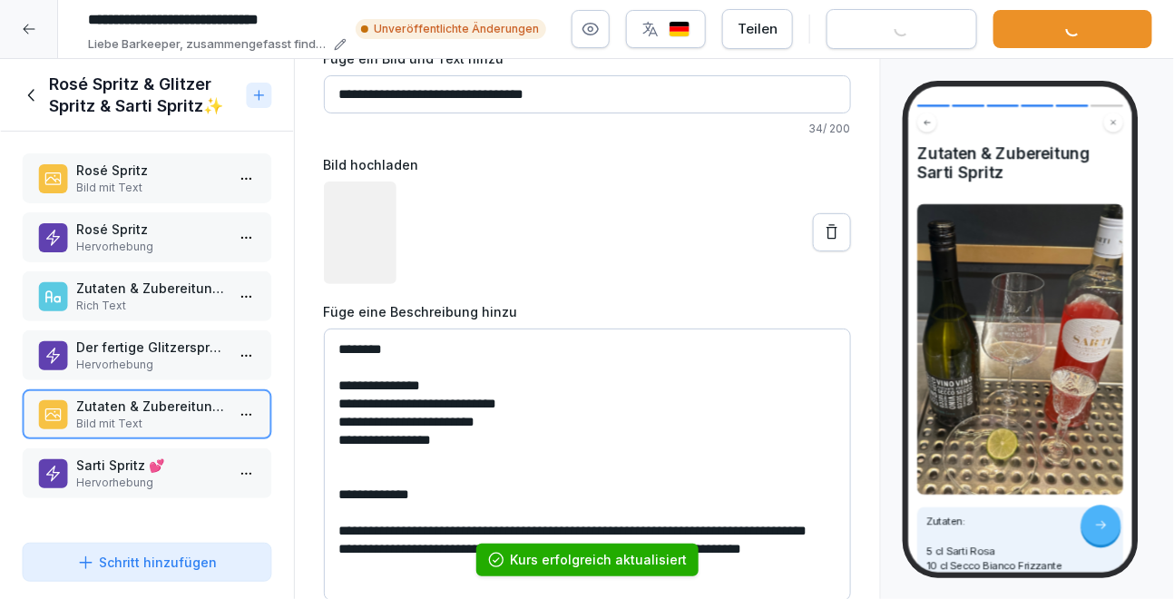
click at [123, 344] on p "Der fertige Glitzerspritz" at bounding box center [150, 346] width 149 height 19
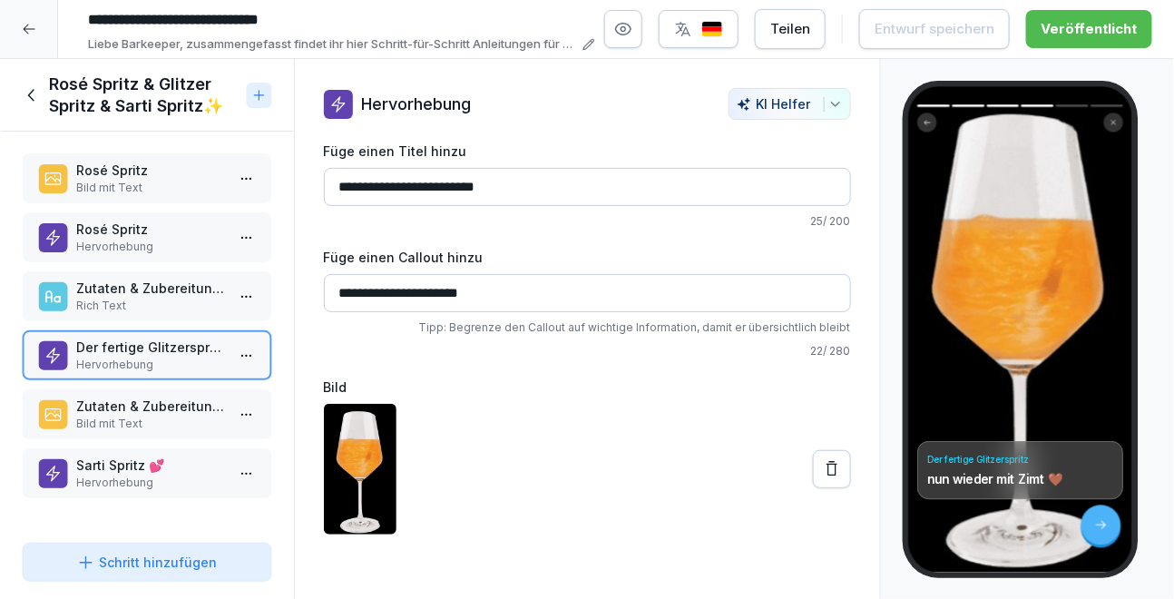
click at [39, 96] on icon at bounding box center [32, 95] width 20 height 20
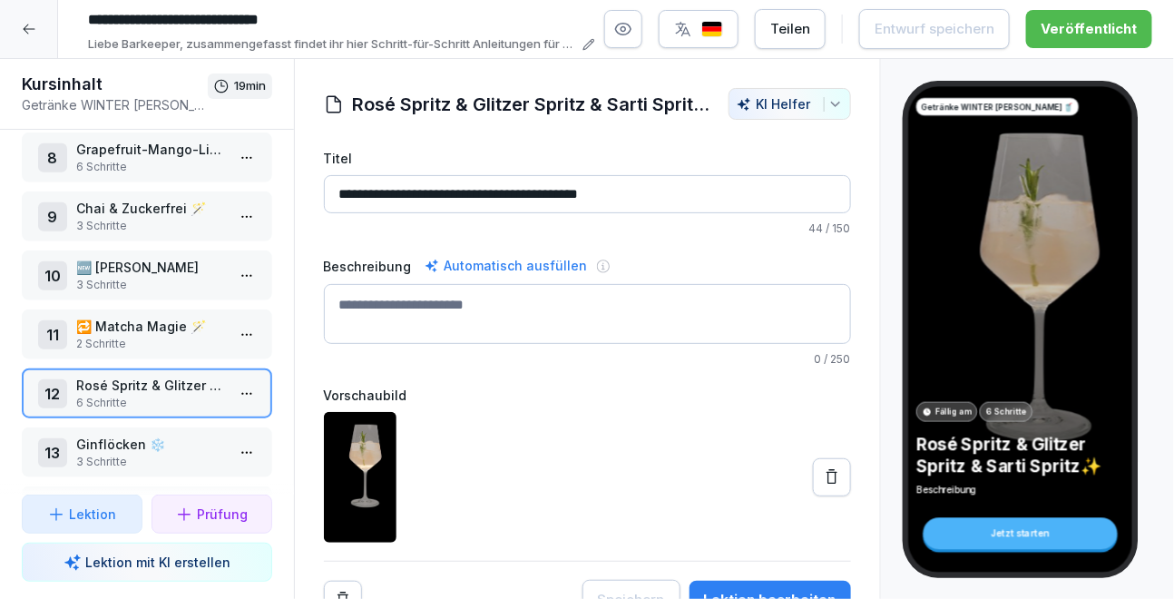
click at [25, 34] on icon at bounding box center [29, 29] width 15 height 15
click at [26, 23] on icon at bounding box center [29, 29] width 15 height 15
click at [24, 24] on icon at bounding box center [29, 29] width 15 height 15
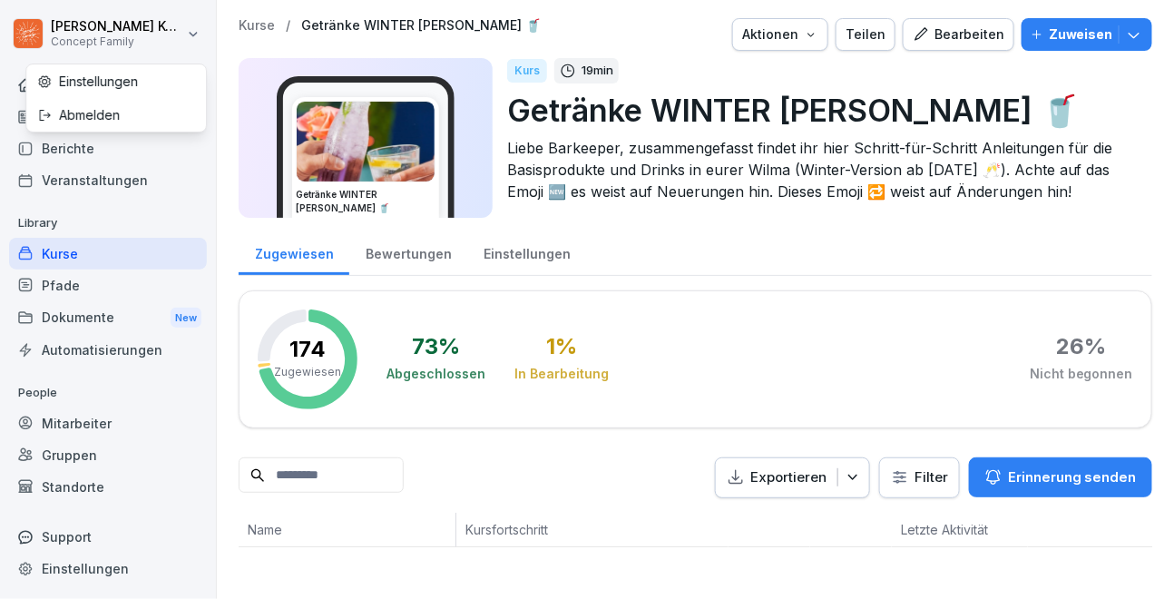
click at [46, 23] on html "Jana Komarov Concept Family Home News Berichte Veranstaltungen Library Kurse Pf…" at bounding box center [587, 299] width 1174 height 599
click at [65, 244] on html "Jana Komarov Concept Family Home News Berichte Veranstaltungen Library Kurse Pf…" at bounding box center [587, 299] width 1174 height 599
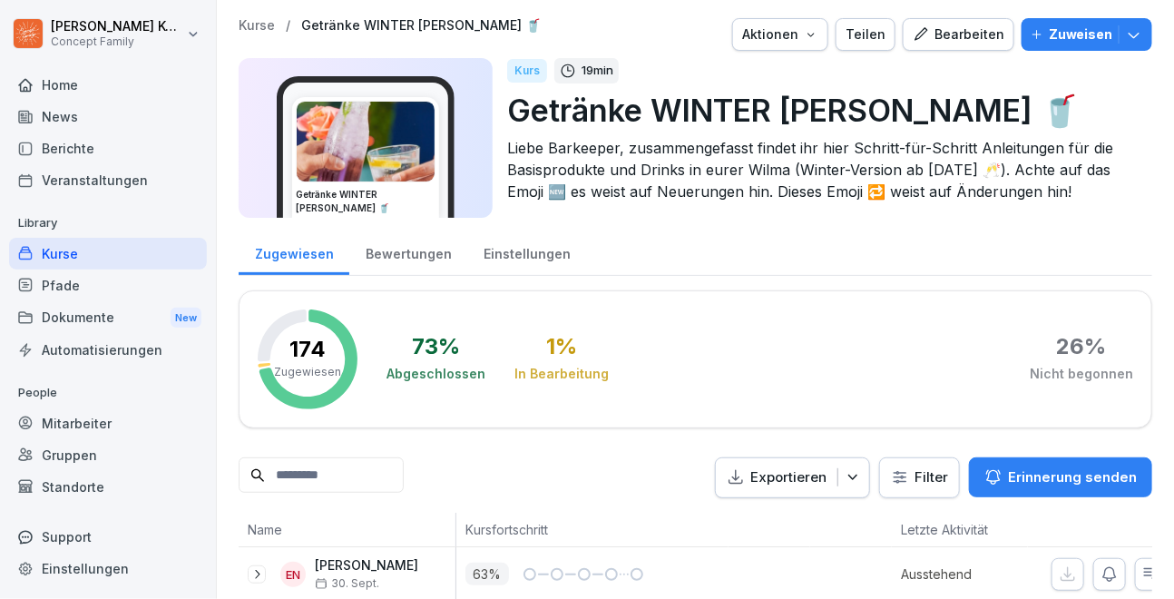
click at [54, 249] on div "Kurse" at bounding box center [108, 254] width 198 height 32
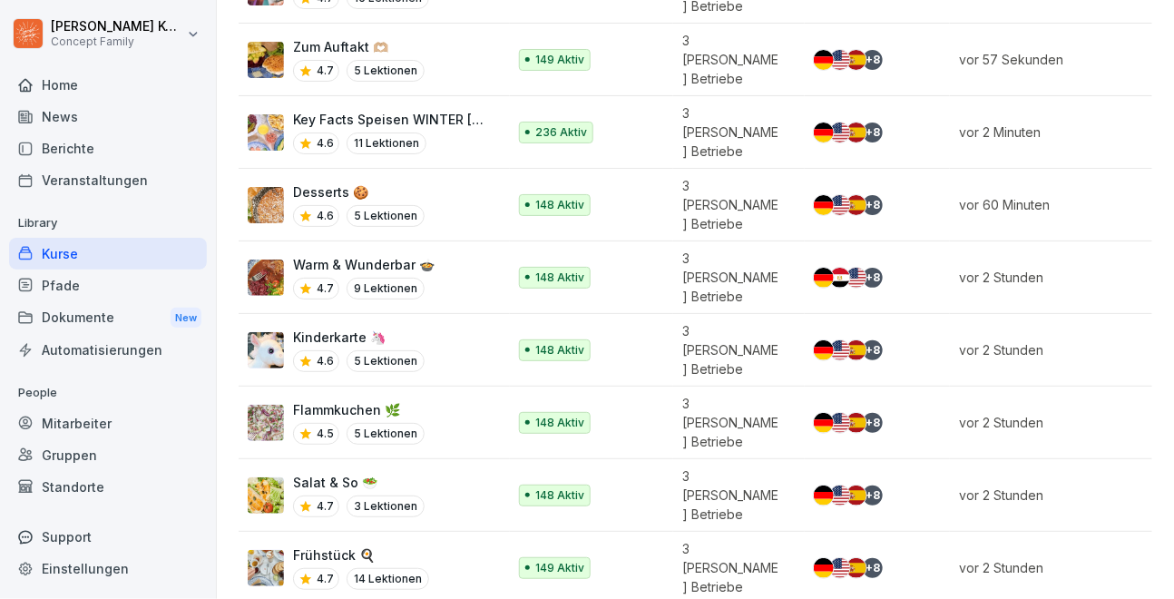
scroll to position [460, 0]
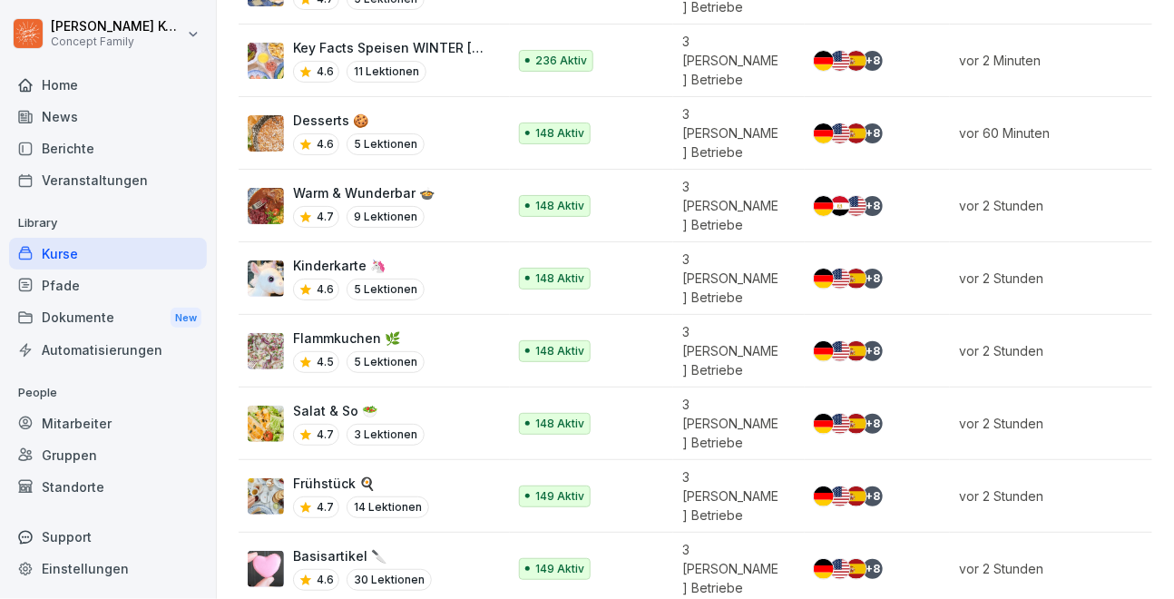
click at [454, 546] on div "Basisartikel 🔪 4.6 30 Lektionen" at bounding box center [368, 568] width 240 height 44
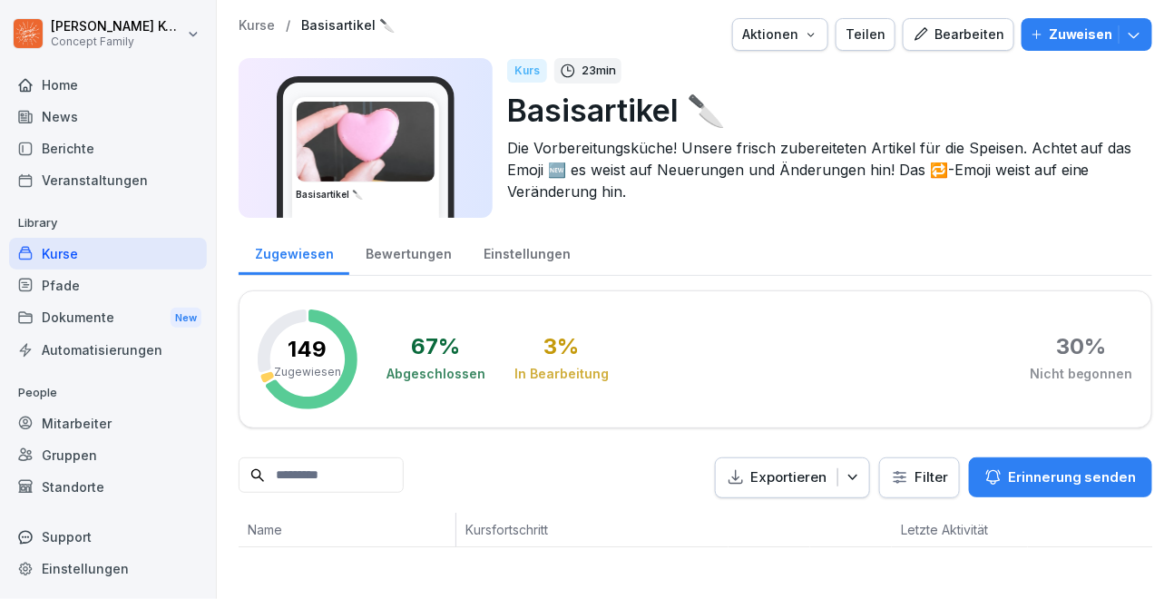
click at [981, 36] on div "Bearbeiten" at bounding box center [959, 34] width 92 height 20
